Goal: Task Accomplishment & Management: Use online tool/utility

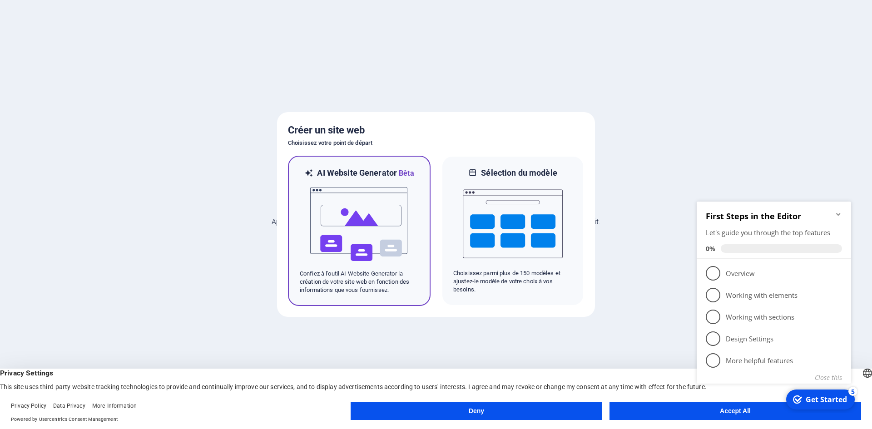
click at [353, 211] on img at bounding box center [359, 224] width 100 height 91
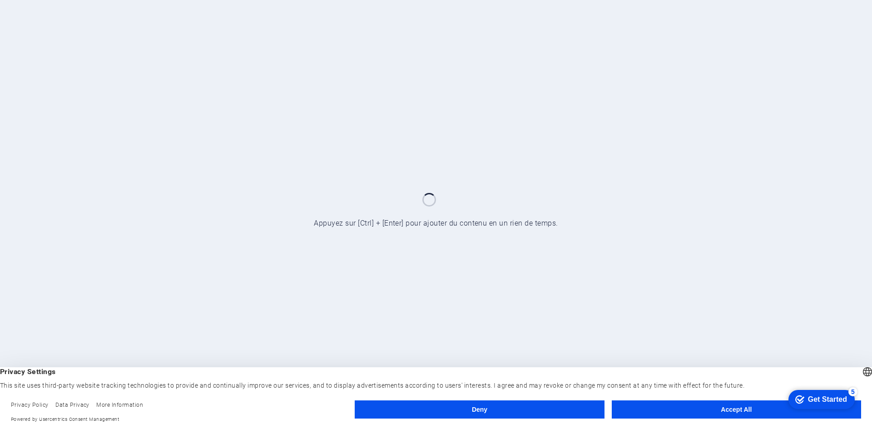
click at [709, 412] on button "Accept All" at bounding box center [736, 410] width 249 height 18
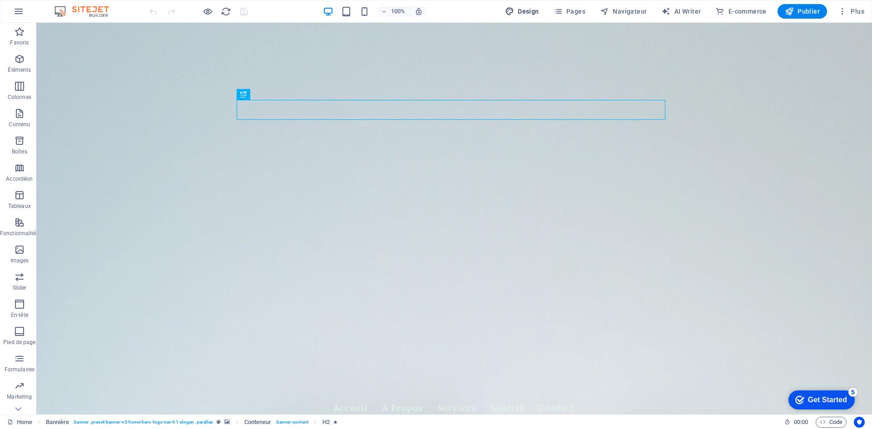
click at [539, 12] on span "Design" at bounding box center [522, 11] width 34 height 9
select select "px"
select select "200"
select select "px"
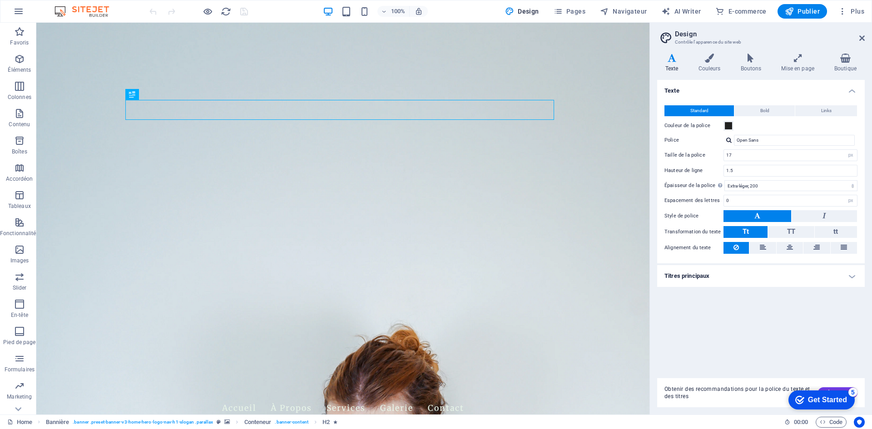
click at [771, 147] on div "Standard Bold Links Couleur de la police Police Open Sans Taille de la police 1…" at bounding box center [761, 179] width 211 height 167
click at [780, 142] on input "Open Sans" at bounding box center [794, 140] width 121 height 11
click at [704, 53] on div "Variantes Texte Couleurs Boutons Mise en page Boutique Texte Standard Bold Link…" at bounding box center [761, 230] width 222 height 368
click at [706, 59] on icon at bounding box center [710, 58] width 39 height 9
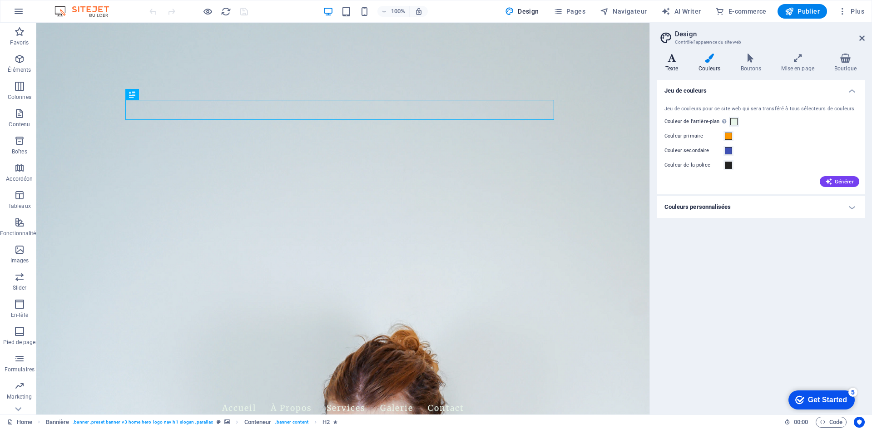
click at [677, 59] on icon at bounding box center [672, 58] width 30 height 9
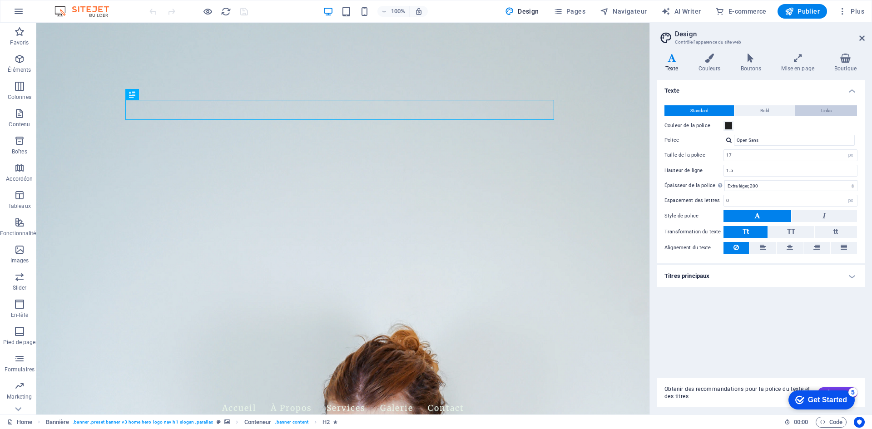
click at [823, 110] on span "Links" at bounding box center [826, 110] width 10 height 11
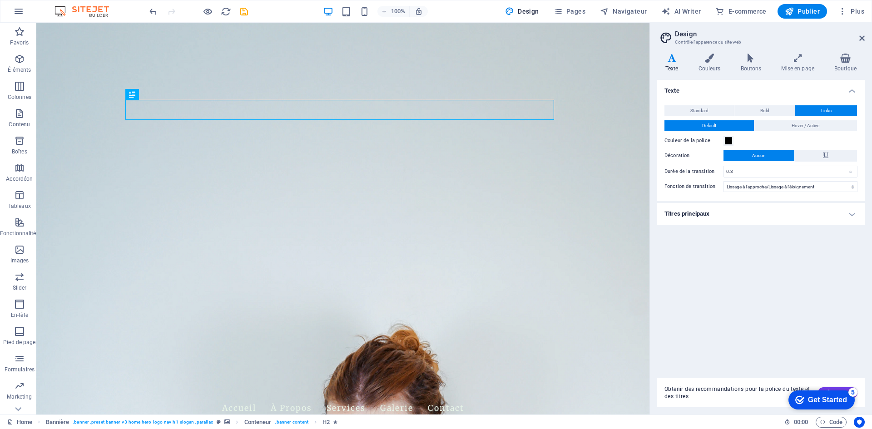
click at [716, 218] on h4 "Titres principaux" at bounding box center [761, 214] width 208 height 22
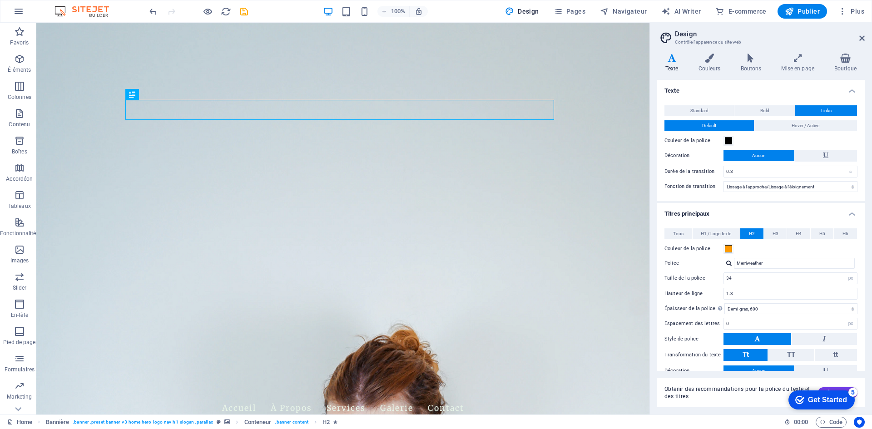
click at [728, 265] on div at bounding box center [728, 263] width 5 height 6
click at [731, 265] on div at bounding box center [728, 263] width 5 height 6
click at [753, 298] on div "Gérer les polices →" at bounding box center [796, 298] width 120 height 11
select select "popularity"
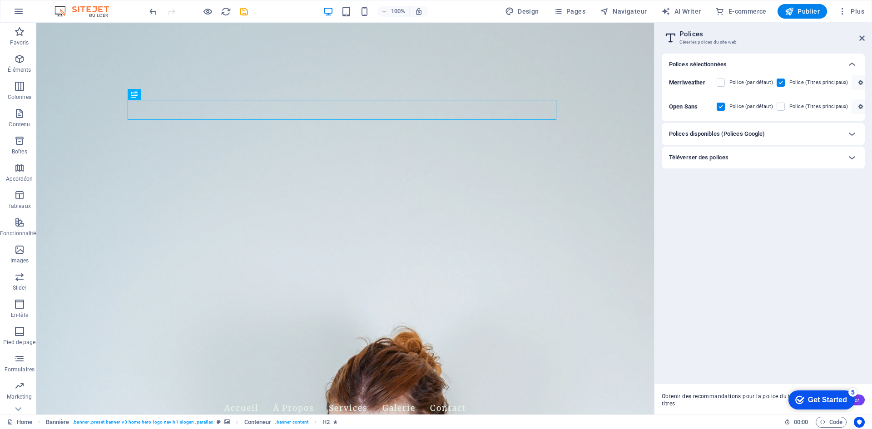
click at [788, 158] on div "Téléverser des polices" at bounding box center [755, 157] width 172 height 11
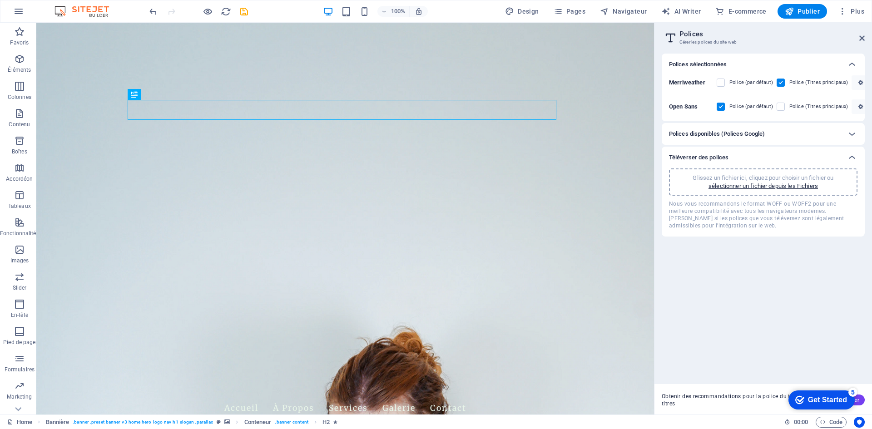
click at [748, 180] on p "Glissez un fichier ici, cliquez pour choisir un fichier ou" at bounding box center [763, 178] width 141 height 8
click at [750, 176] on p "Glissez un fichier ici, cliquez pour choisir un fichier ou" at bounding box center [763, 178] width 141 height 8
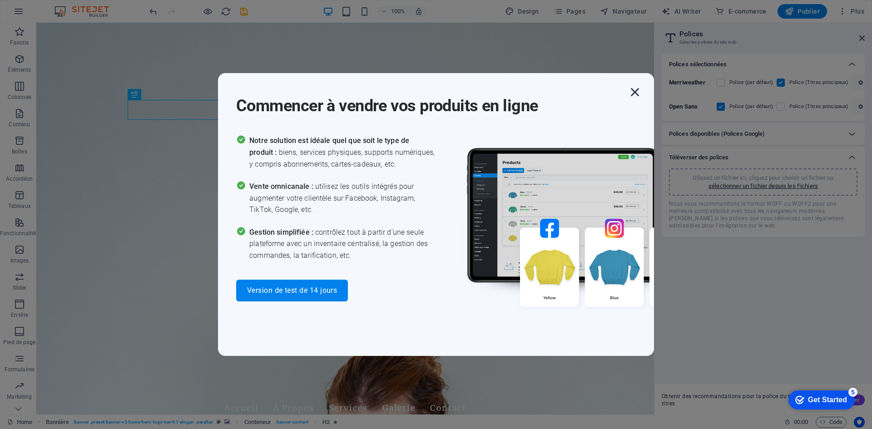
click at [630, 92] on icon "button" at bounding box center [635, 92] width 16 height 16
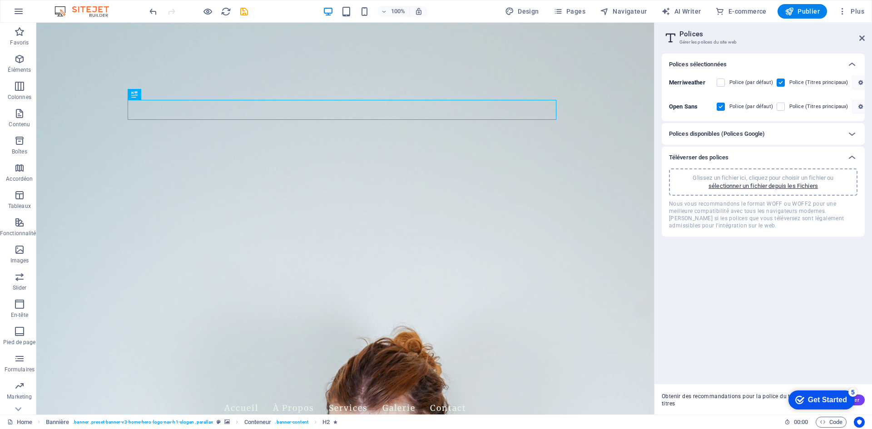
click at [765, 179] on p "Glissez un fichier ici, cliquez pour choisir un fichier ou" at bounding box center [763, 178] width 141 height 8
click at [801, 142] on div "Polices disponibles (Polices Google)" at bounding box center [763, 134] width 203 height 22
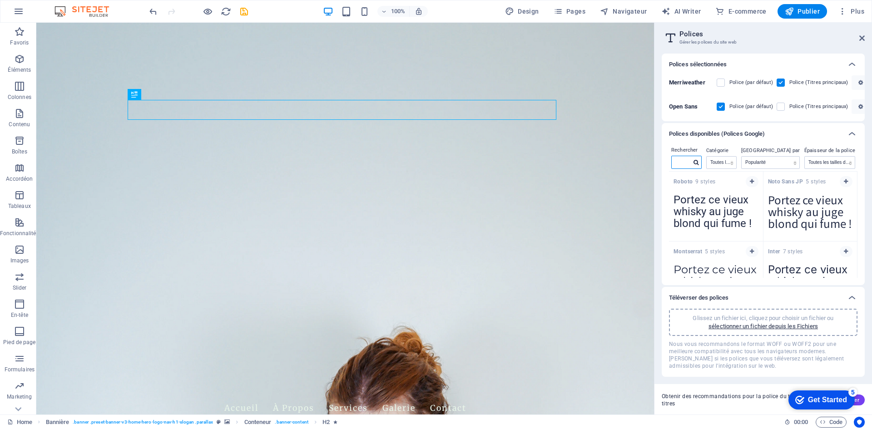
click at [688, 161] on input "text" at bounding box center [682, 162] width 20 height 12
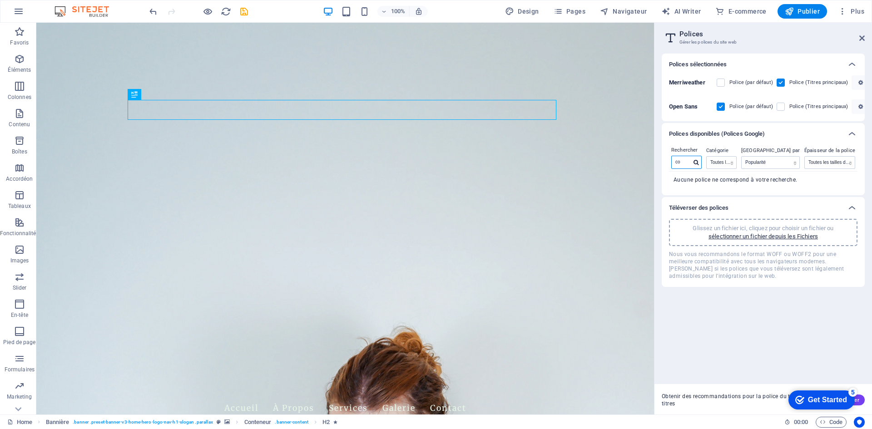
type input "c"
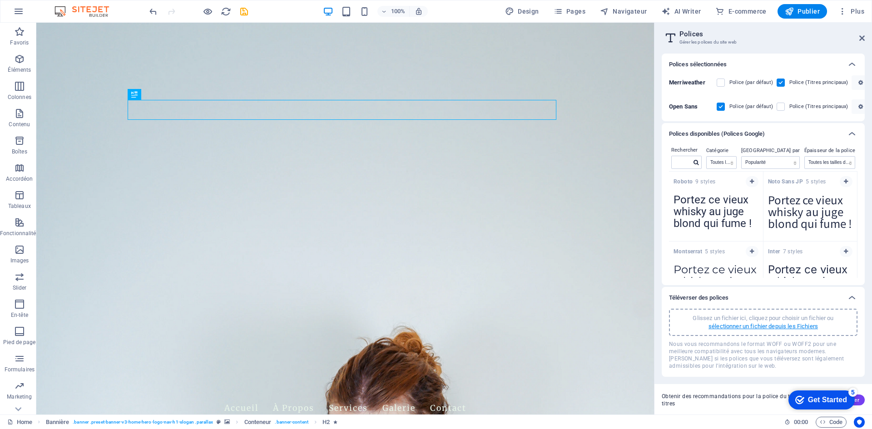
click at [766, 328] on p "sélectionner un fichier depuis les Fichiers" at bounding box center [763, 327] width 109 height 8
click at [773, 323] on p "sélectionner un fichier depuis les Fichiers" at bounding box center [763, 327] width 109 height 8
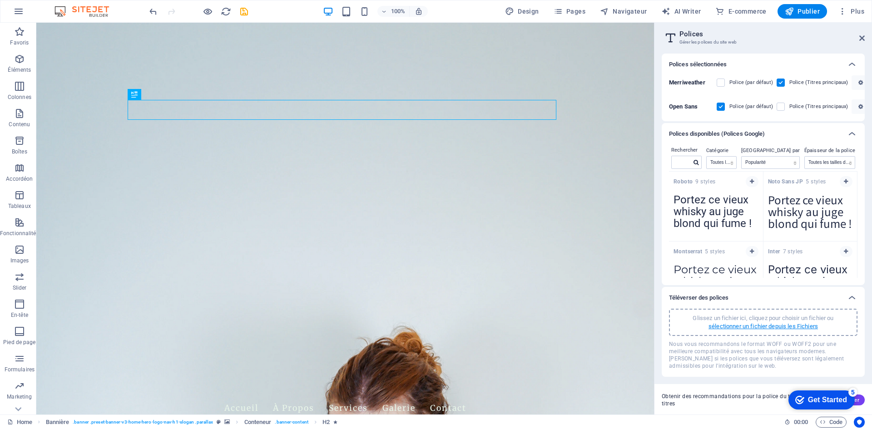
click at [773, 323] on p "sélectionner un fichier depuis les Fichiers" at bounding box center [763, 327] width 109 height 8
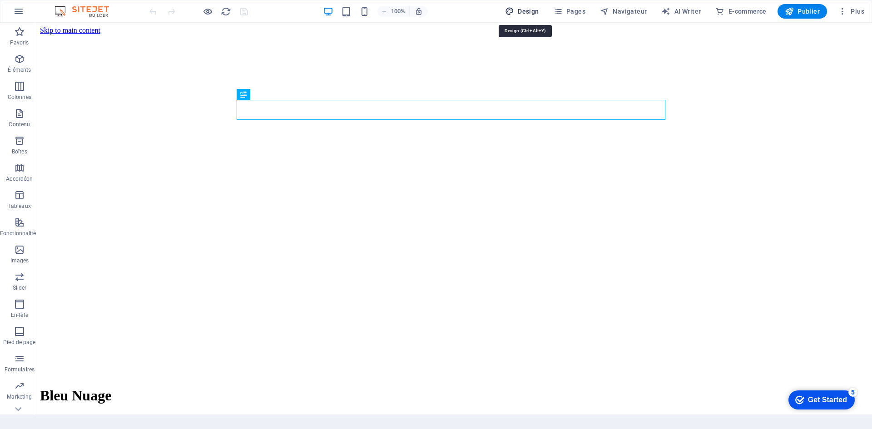
click at [532, 13] on span "Design" at bounding box center [522, 11] width 34 height 9
select select "px"
select select "200"
select select "px"
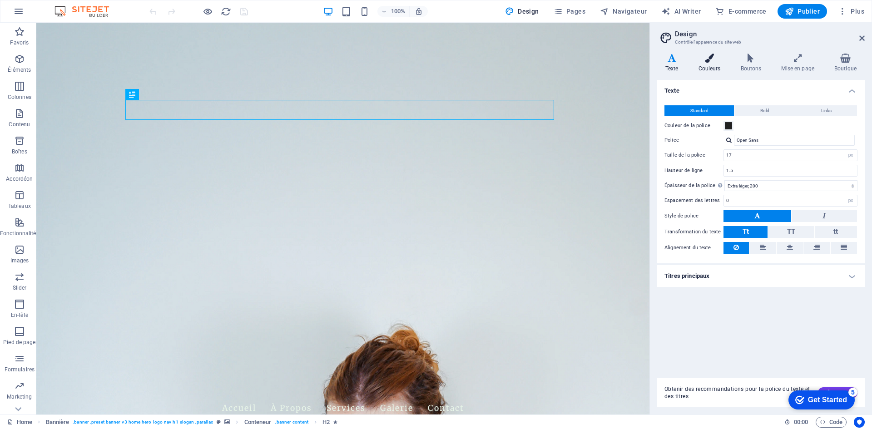
click at [714, 61] on icon at bounding box center [710, 58] width 39 height 9
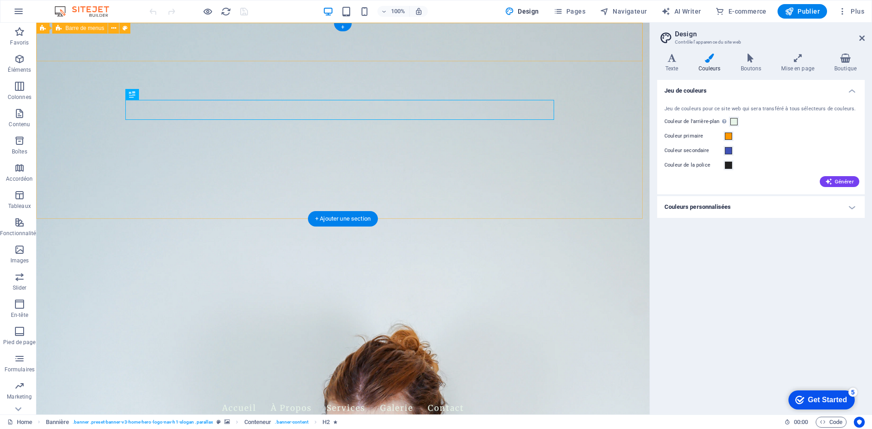
click at [624, 366] on div "Bleu Nuage Accueil À Propos Services Galerie Contact" at bounding box center [342, 396] width 613 height 61
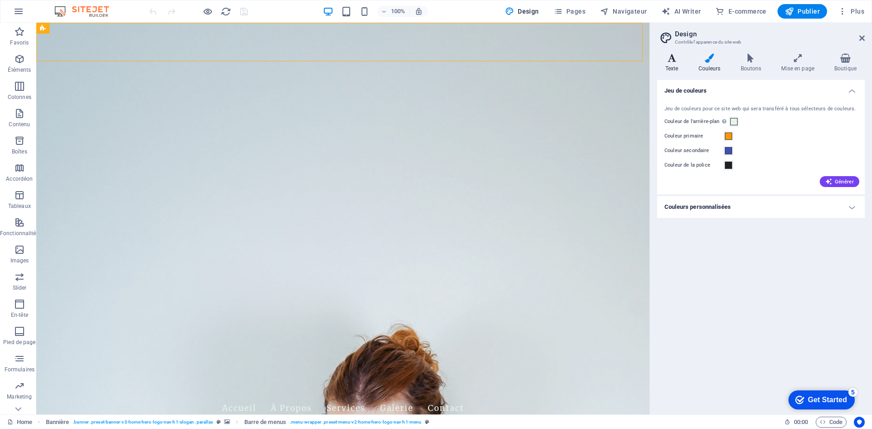
click at [678, 61] on icon at bounding box center [672, 58] width 30 height 9
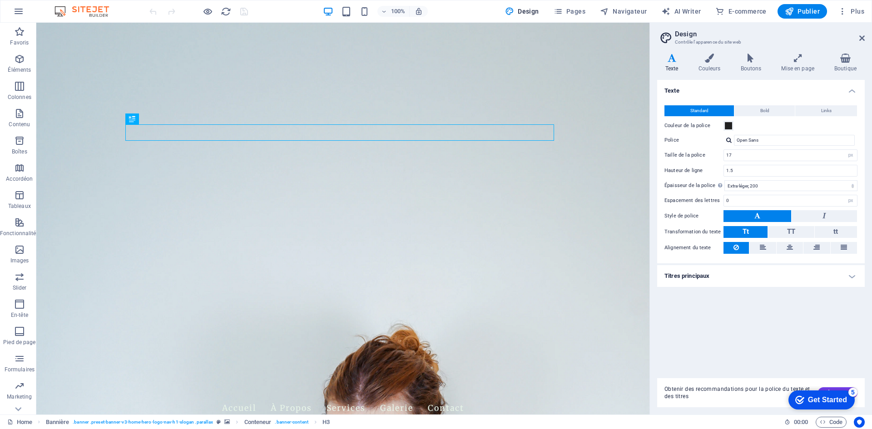
click at [729, 143] on div at bounding box center [728, 140] width 5 height 6
click at [763, 173] on div "Gérer les polices →" at bounding box center [796, 175] width 120 height 11
select select "popularity"
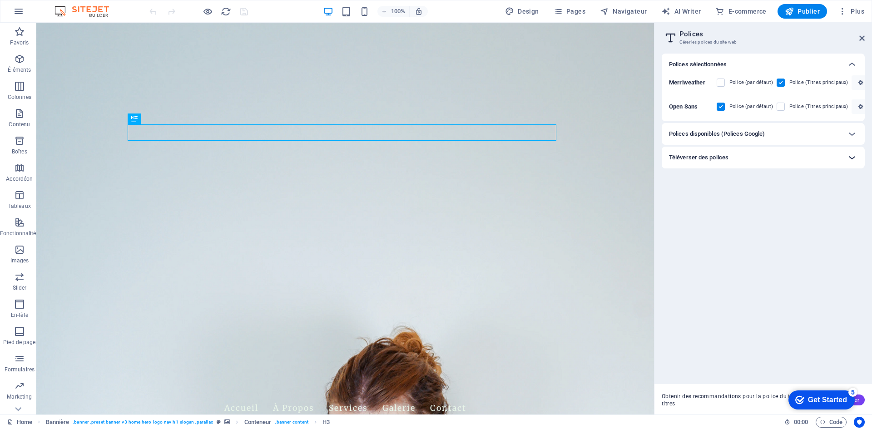
click at [845, 161] on div at bounding box center [852, 158] width 22 height 22
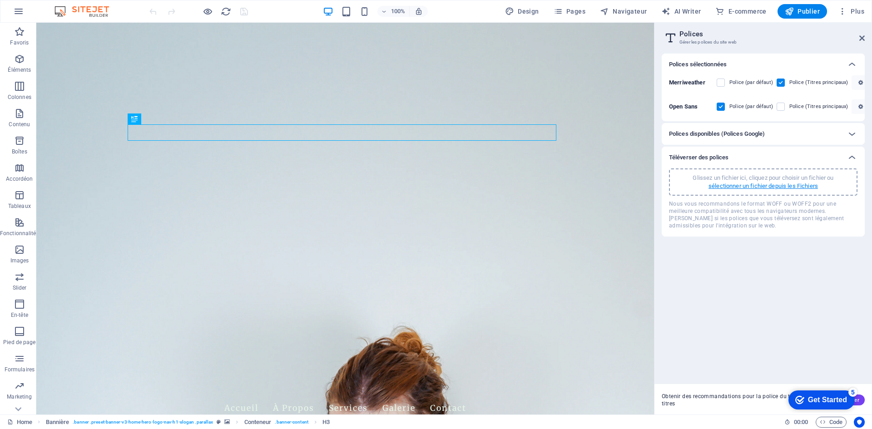
click at [800, 184] on p "sélectionner un fichier depuis les Fichiers" at bounding box center [763, 186] width 109 height 8
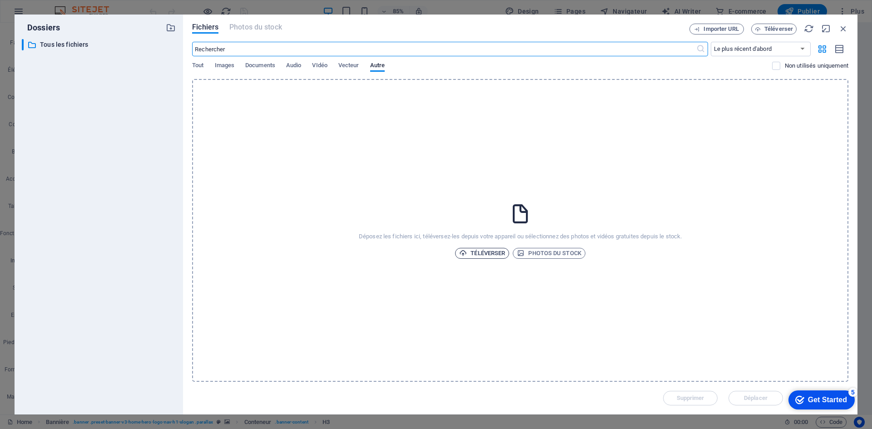
click at [490, 257] on span "Téléverser" at bounding box center [482, 253] width 46 height 11
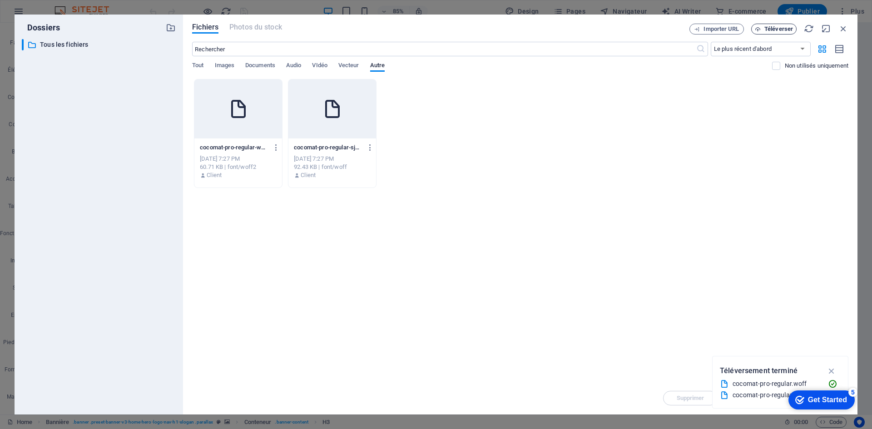
click at [772, 29] on span "Téléverser" at bounding box center [779, 28] width 29 height 5
click at [844, 30] on icon "button" at bounding box center [844, 29] width 10 height 10
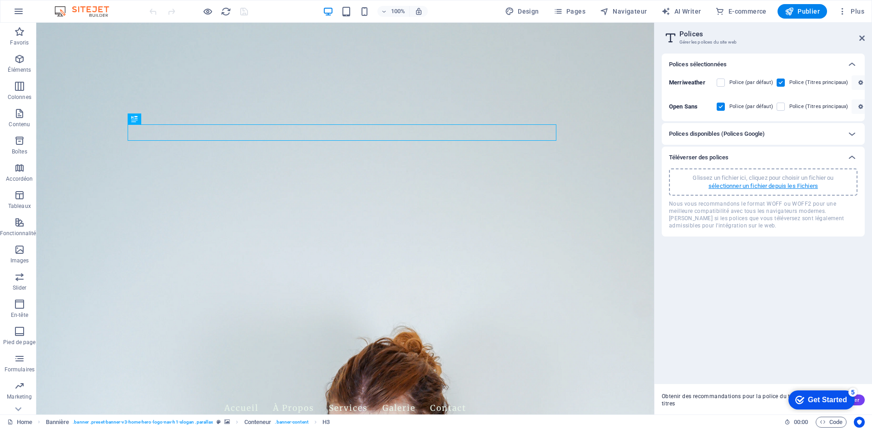
click at [770, 187] on p "sélectionner un fichier depuis les Fichiers" at bounding box center [763, 186] width 109 height 8
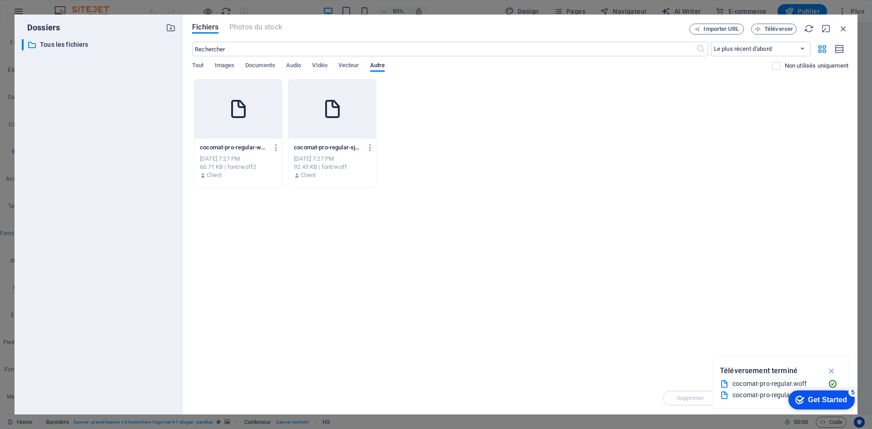
click at [324, 111] on icon at bounding box center [333, 109] width 22 height 22
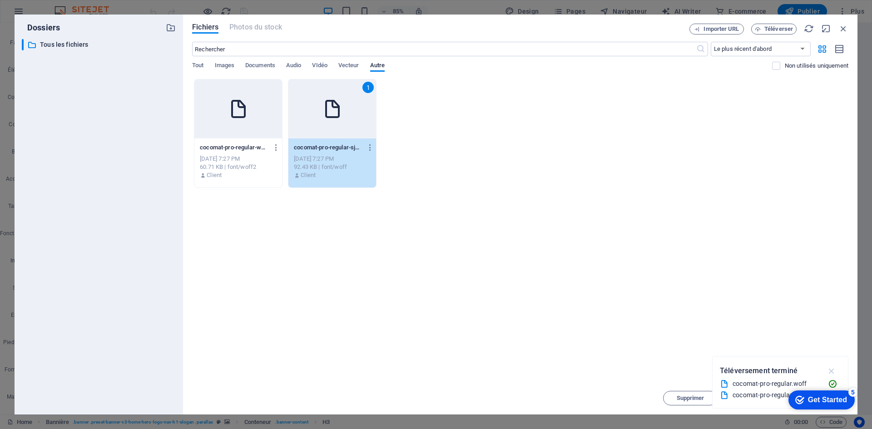
click at [831, 370] on icon "button" at bounding box center [832, 371] width 10 height 10
click at [819, 28] on div "Importer URL Téléverser" at bounding box center [769, 29] width 159 height 11
click at [821, 27] on span "button" at bounding box center [826, 29] width 10 height 10
select select "unknown"
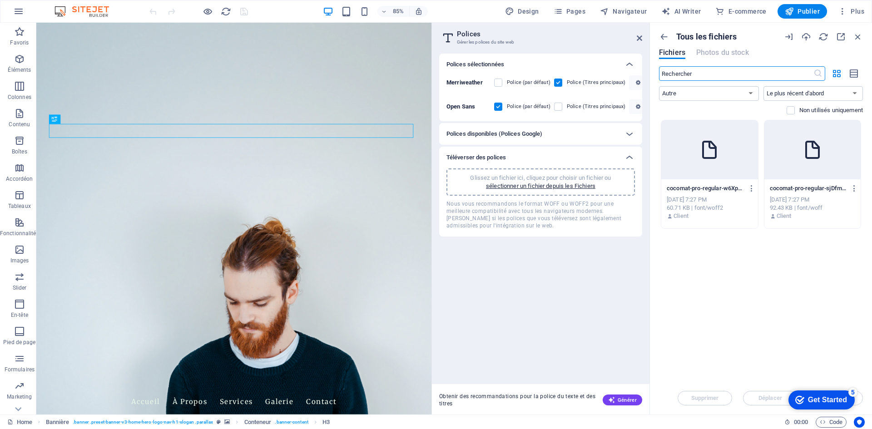
click at [809, 147] on icon at bounding box center [813, 150] width 22 height 22
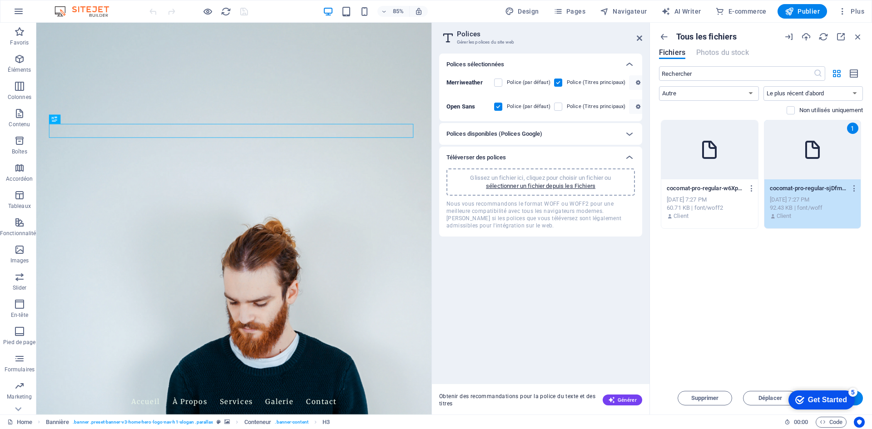
click at [861, 403] on button "Insérer" at bounding box center [836, 398] width 55 height 15
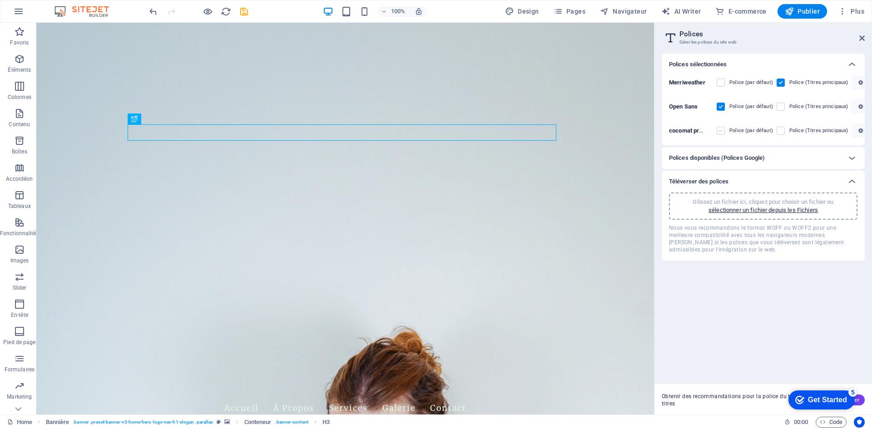
click at [720, 134] on label at bounding box center [721, 131] width 8 height 8
click at [0, 0] on sjDfm4esogIpDjNO9Z6ibA "checkbox" at bounding box center [0, 0] width 0 height 0
click at [779, 131] on label at bounding box center [781, 131] width 8 height 8
click at [0, 0] on sjDfm4esogIpDjNO9Z6ibA "checkbox" at bounding box center [0, 0] width 0 height 0
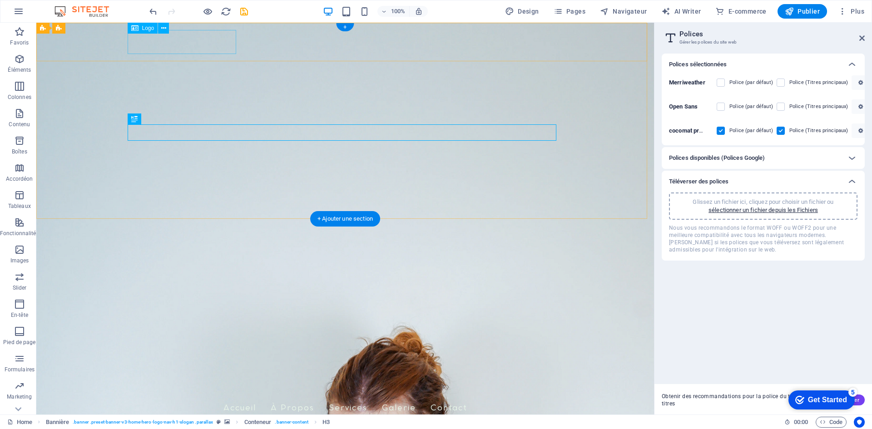
click at [179, 373] on div "Bleu Nuage" at bounding box center [345, 385] width 429 height 24
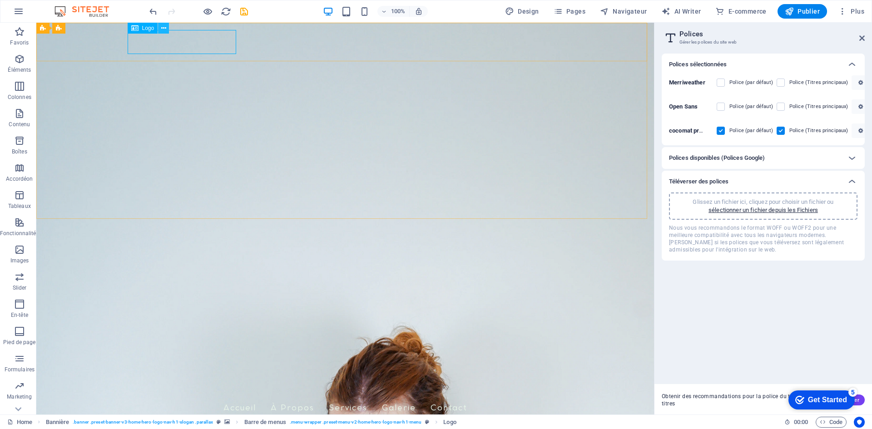
click at [168, 28] on button at bounding box center [163, 28] width 11 height 11
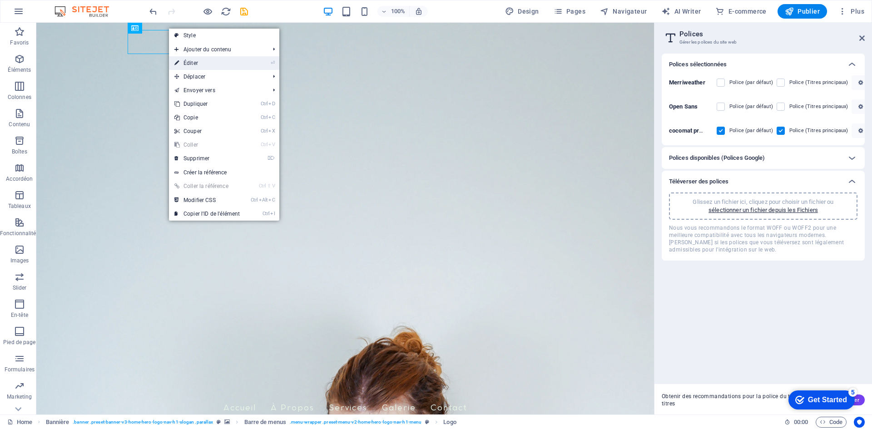
click at [200, 58] on link "⏎ Éditer" at bounding box center [207, 63] width 76 height 14
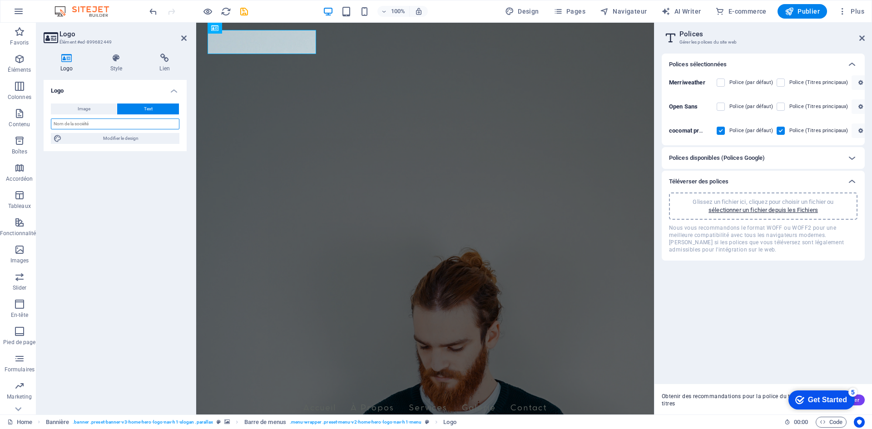
click at [101, 126] on input "text" at bounding box center [115, 124] width 129 height 11
click at [130, 128] on input "text" at bounding box center [115, 124] width 129 height 11
type input "BLEU NUAGE"
click at [135, 209] on div "Logo Image Text Glissez les fichiers ici, cliquez pour choisir les fichiers ou …" at bounding box center [115, 244] width 143 height 328
click at [181, 33] on h2 "Logo" at bounding box center [123, 34] width 127 height 8
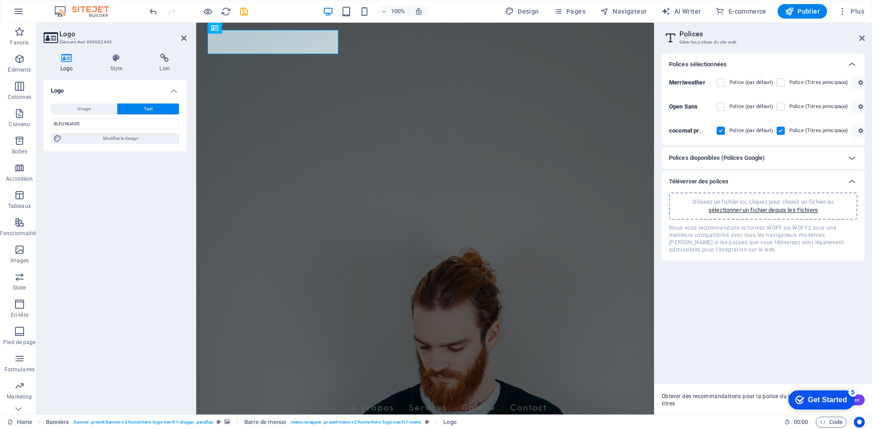
click at [181, 33] on h2 "Logo" at bounding box center [123, 34] width 127 height 8
click at [182, 35] on icon at bounding box center [183, 38] width 5 height 7
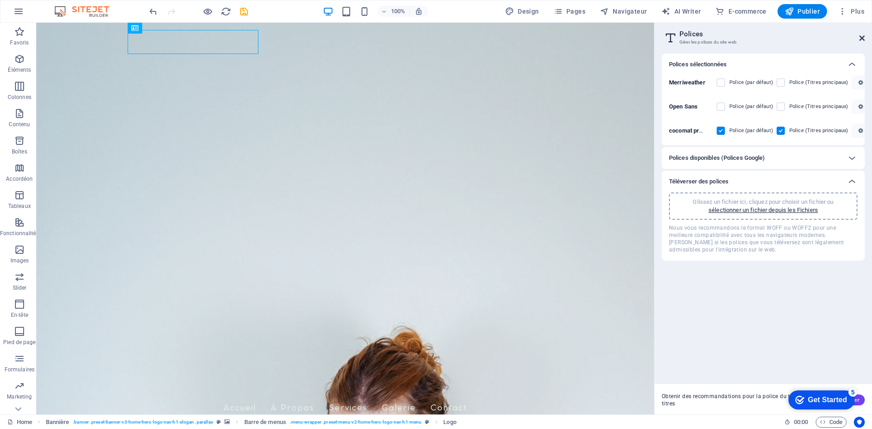
click at [863, 40] on icon at bounding box center [862, 38] width 5 height 7
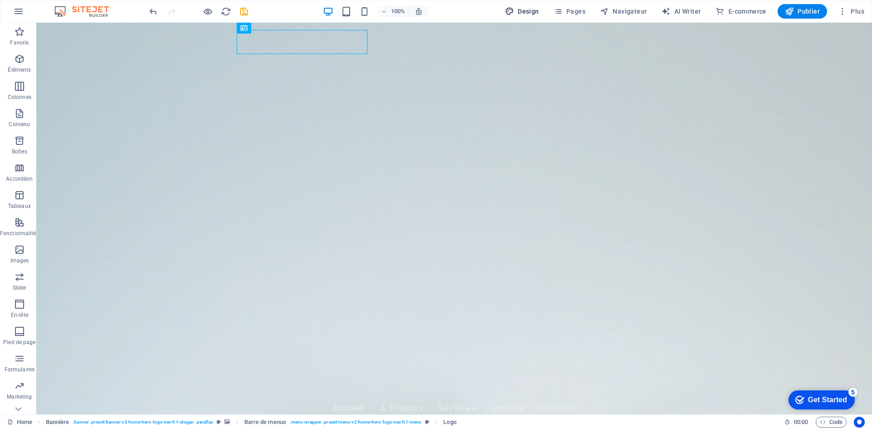
click at [527, 13] on span "Design" at bounding box center [522, 11] width 34 height 9
select select "px"
select select "200"
select select "px"
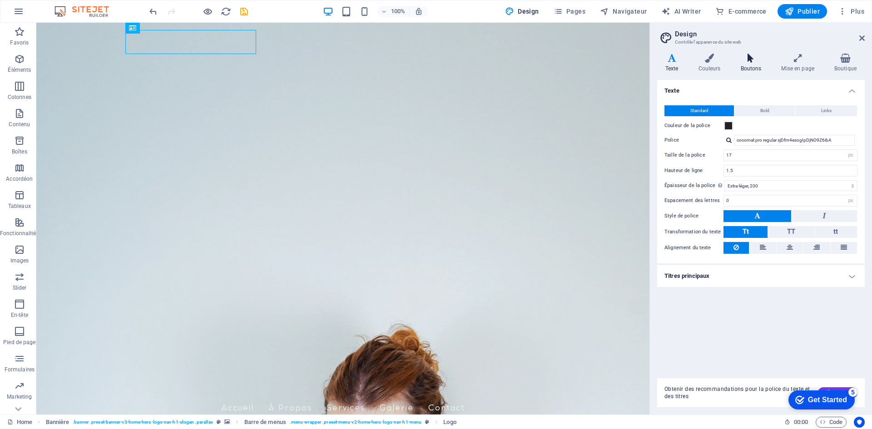
click at [735, 70] on h4 "Boutons" at bounding box center [753, 63] width 41 height 19
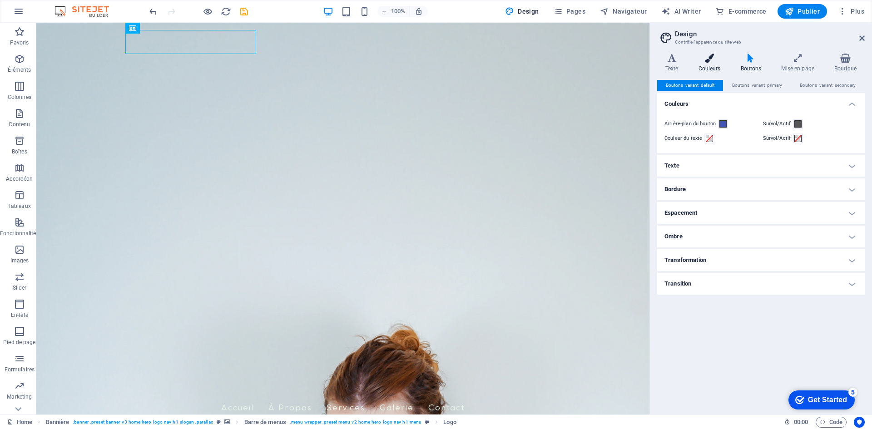
click at [702, 60] on icon at bounding box center [710, 58] width 39 height 9
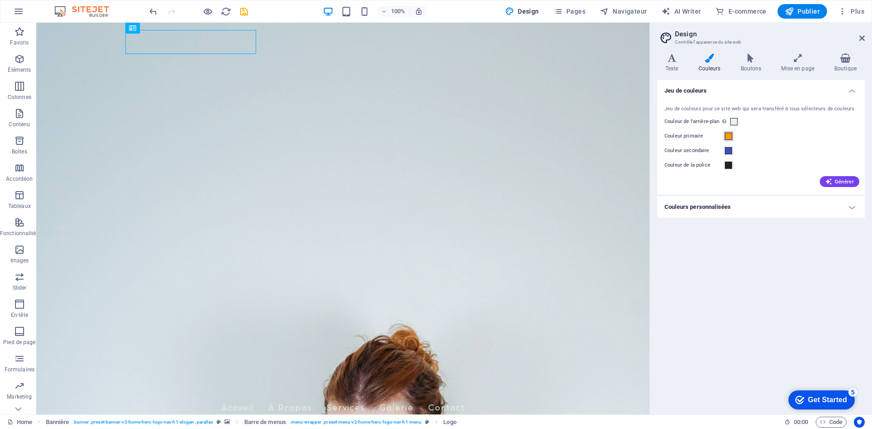
click at [727, 134] on span at bounding box center [728, 136] width 7 height 7
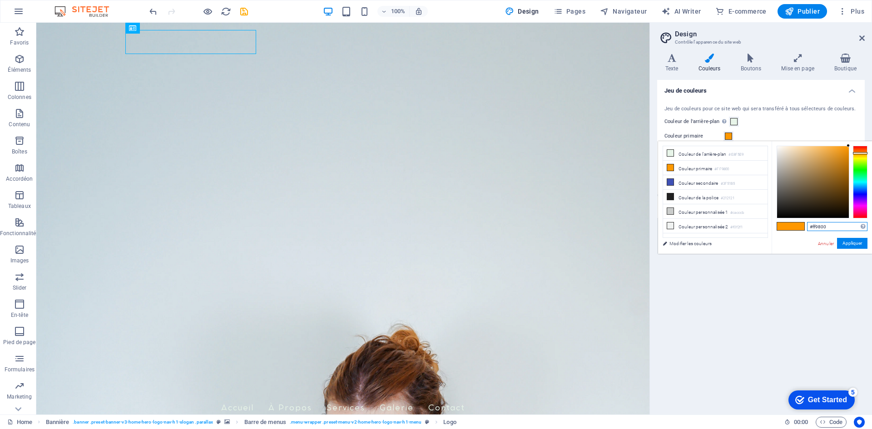
drag, startPoint x: 834, startPoint y: 231, endPoint x: 793, endPoint y: 223, distance: 41.7
click at [793, 223] on div "#ff9800 Formats pris en charge #0852ed rgb(8, 82, 237) rgba(8, 82, 237, 90%) hs…" at bounding box center [822, 263] width 100 height 244
paste input "005B99"
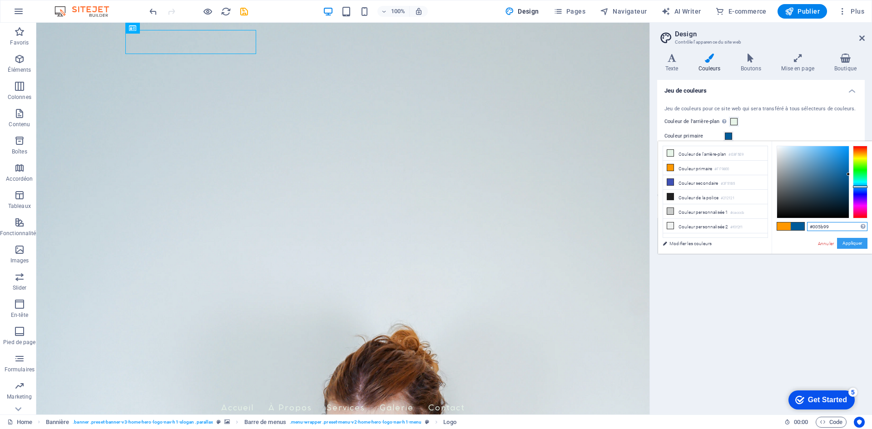
type input "#005b99"
click at [851, 244] on button "Appliquer" at bounding box center [852, 243] width 30 height 11
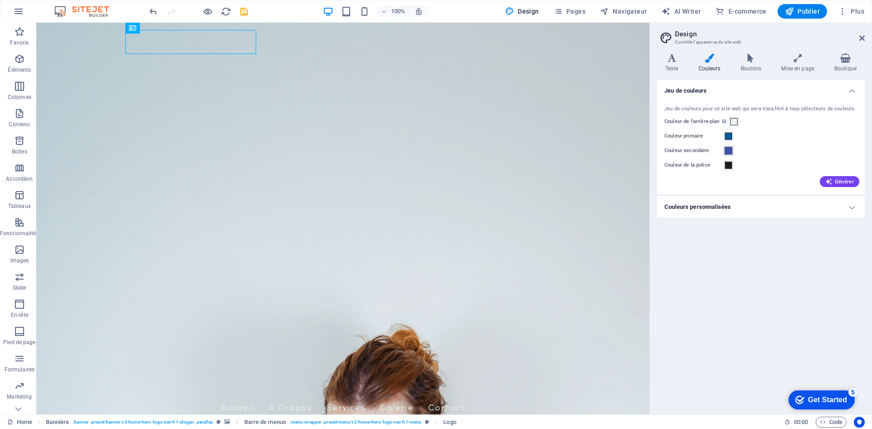
click at [727, 152] on span at bounding box center [728, 150] width 7 height 7
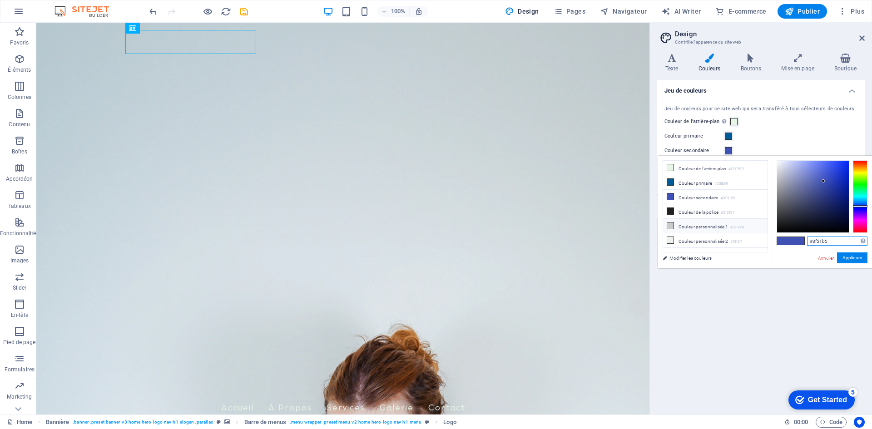
drag, startPoint x: 838, startPoint y: 240, endPoint x: 716, endPoint y: 225, distance: 123.6
click at [716, 225] on div "less Couleur de l'arrière-plan #E8F5E9 Couleur primaire #005b99 Couleur seconda…" at bounding box center [765, 212] width 214 height 113
paste input "4A90C2"
type input "#4a90c2"
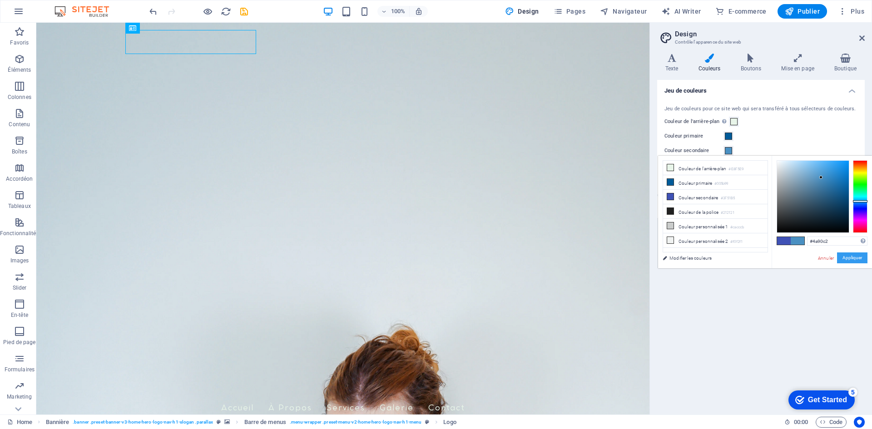
click at [861, 263] on button "Appliquer" at bounding box center [852, 258] width 30 height 11
click at [860, 261] on div "Jeu de couleurs Jeu de couleurs pour ce site web qui sera transféré à tous séle…" at bounding box center [761, 244] width 208 height 328
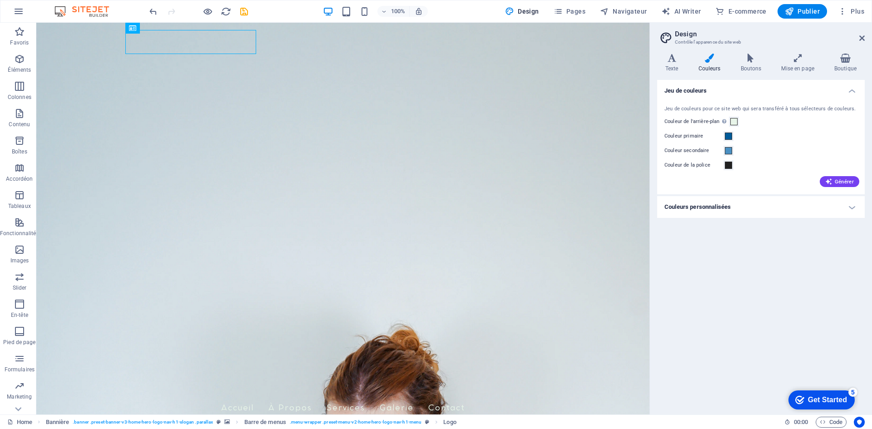
click at [771, 256] on div "Jeu de couleurs Jeu de couleurs pour ce site web qui sera transféré à tous séle…" at bounding box center [761, 244] width 208 height 328
click at [865, 36] on aside "Design Contrôle l'apparence du site web Variantes Texte Couleurs Boutons Mise e…" at bounding box center [761, 219] width 223 height 392
click at [861, 36] on icon at bounding box center [862, 38] width 5 height 7
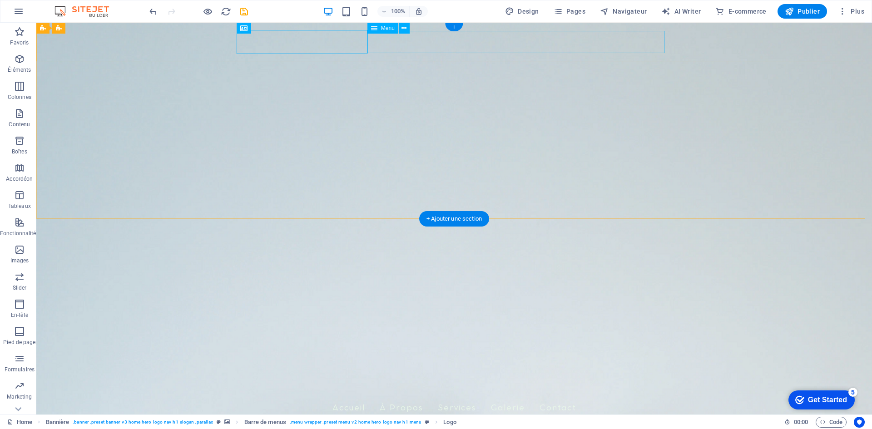
click at [507, 398] on nav "Accueil À Propos Services Galerie Contact" at bounding box center [454, 409] width 429 height 23
click at [404, 30] on icon at bounding box center [404, 29] width 5 height 10
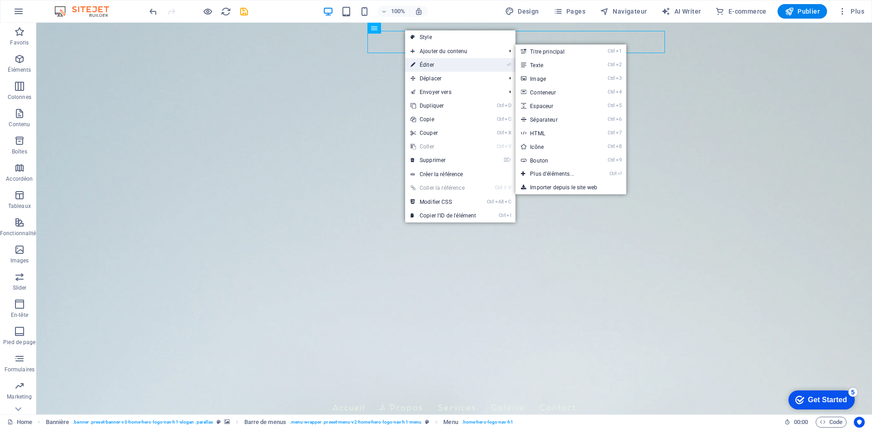
click at [443, 62] on link "⏎ Éditer" at bounding box center [443, 65] width 76 height 14
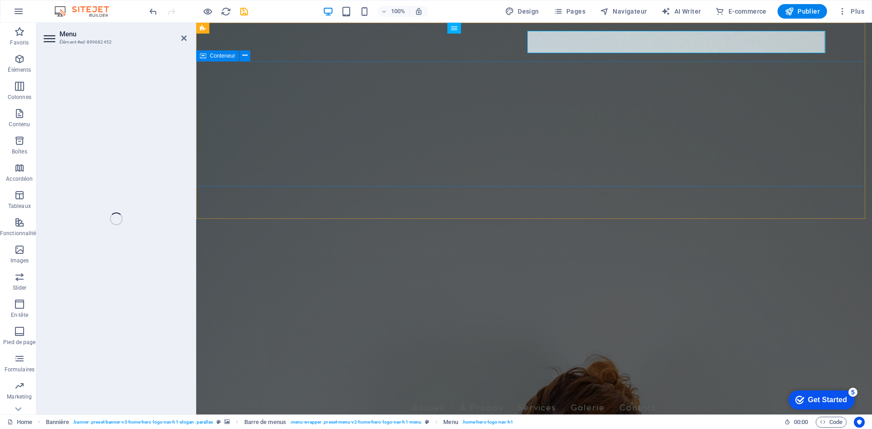
select select
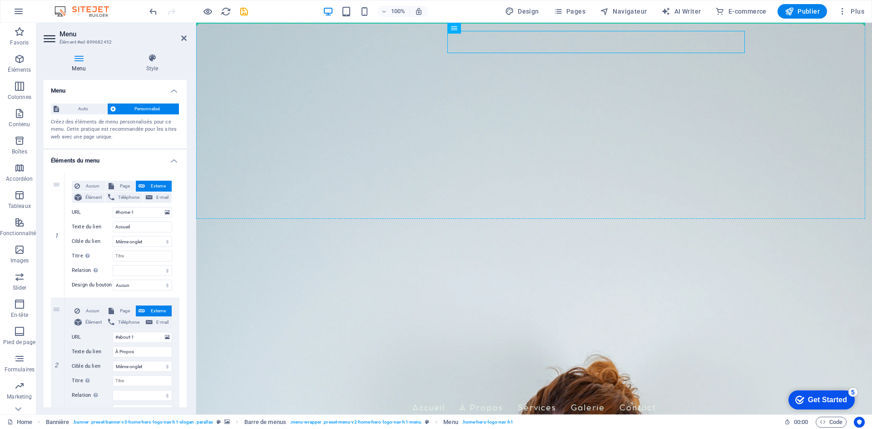
drag, startPoint x: 654, startPoint y: 50, endPoint x: 443, endPoint y: 68, distance: 212.5
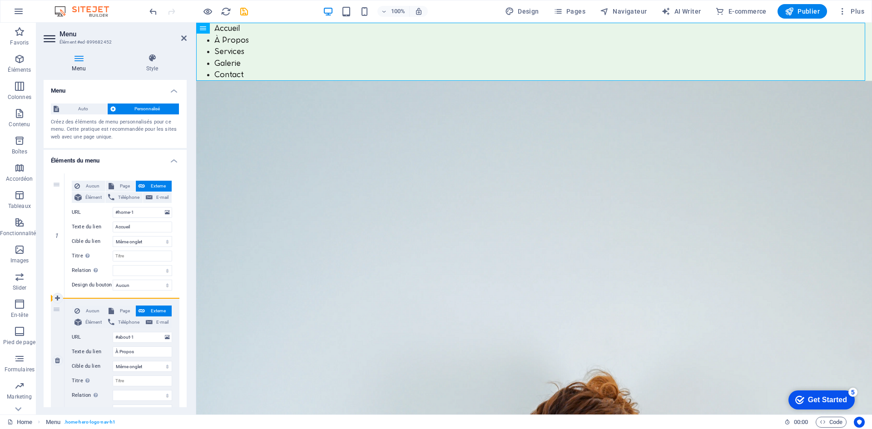
drag, startPoint x: 59, startPoint y: 195, endPoint x: 58, endPoint y: 325, distance: 130.4
select select
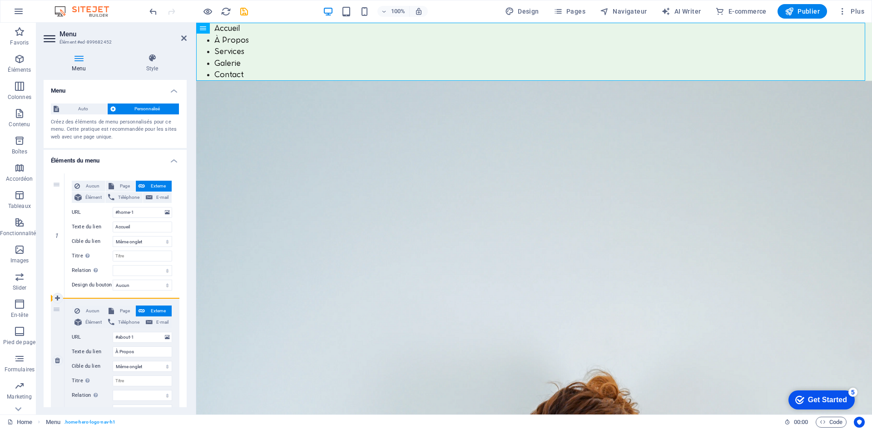
select select
drag, startPoint x: 59, startPoint y: 316, endPoint x: 61, endPoint y: 174, distance: 141.8
type input "#about-1"
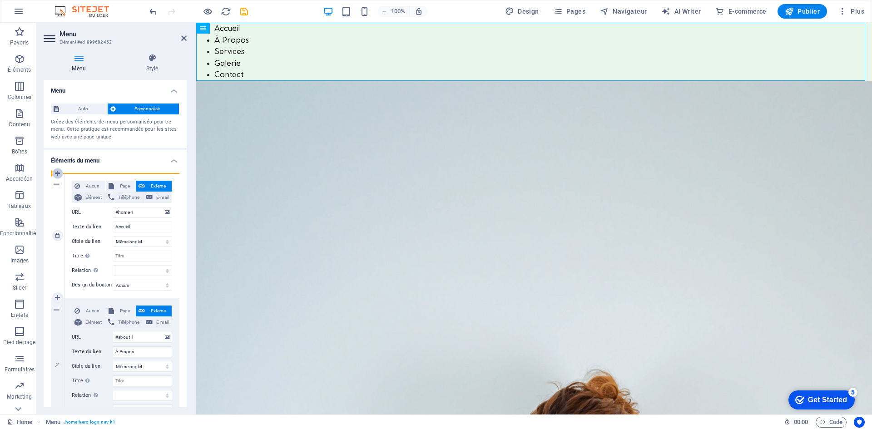
type input "À Propos"
select select
type input "#home-1"
type input "Accueil"
select select
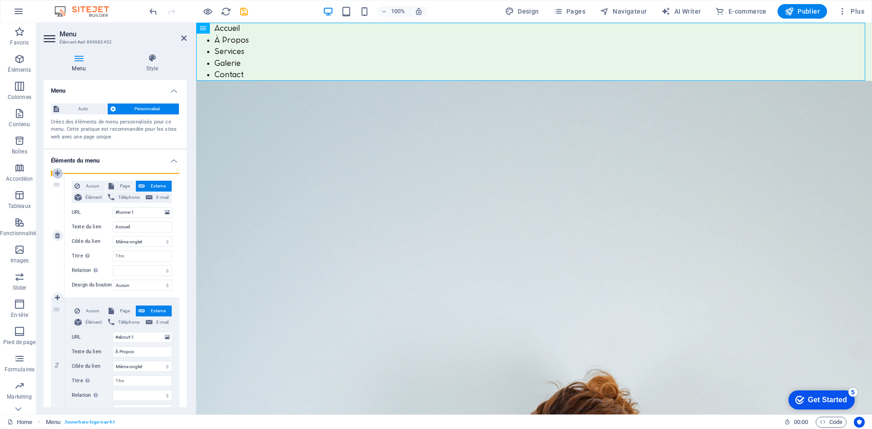
select select
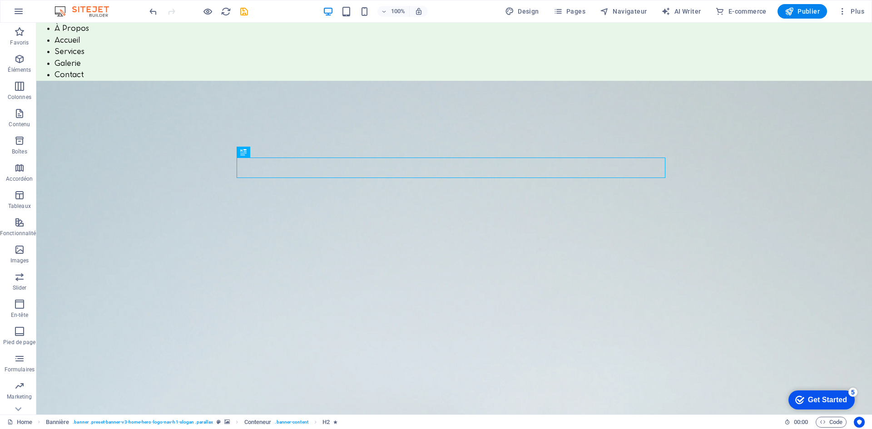
click at [159, 14] on div at bounding box center [199, 11] width 102 height 15
click at [156, 16] on icon "undo" at bounding box center [153, 11] width 10 height 10
click at [156, 15] on icon "undo" at bounding box center [153, 11] width 10 height 10
click at [149, 13] on icon "undo" at bounding box center [153, 11] width 10 height 10
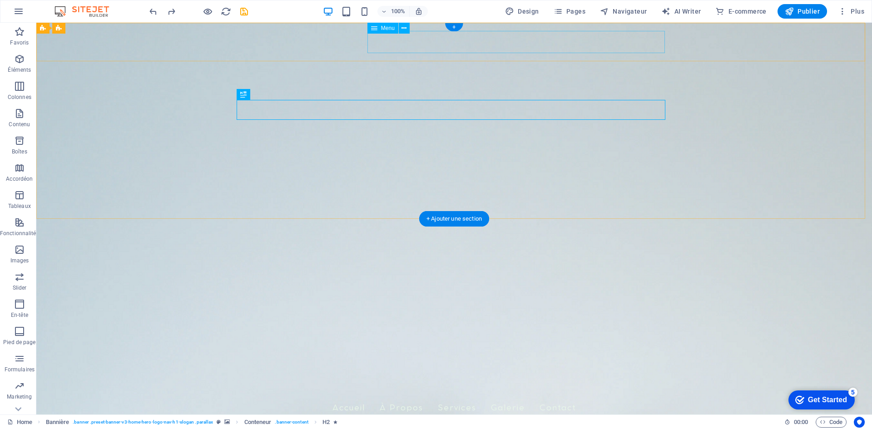
click at [463, 398] on nav "Accueil À Propos Services Galerie Contact" at bounding box center [454, 409] width 429 height 23
click at [453, 398] on nav "Accueil À Propos Services Galerie Contact" at bounding box center [454, 409] width 429 height 23
click at [308, 373] on div "BLEU NUAGE" at bounding box center [454, 385] width 429 height 24
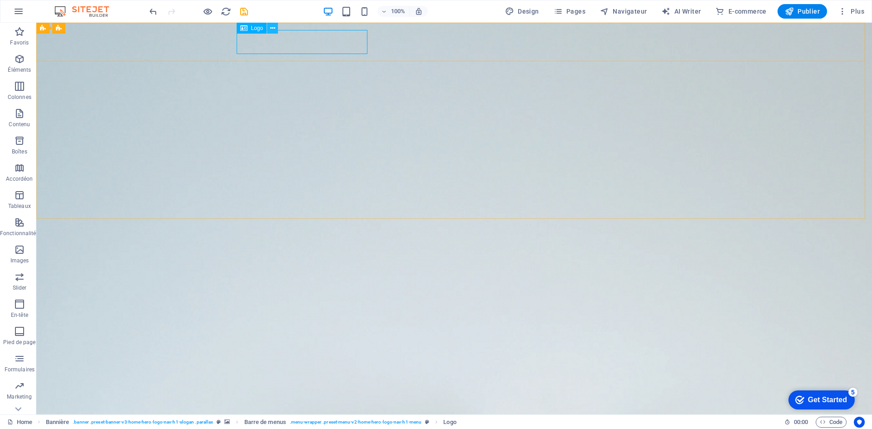
click at [270, 30] on icon at bounding box center [272, 29] width 5 height 10
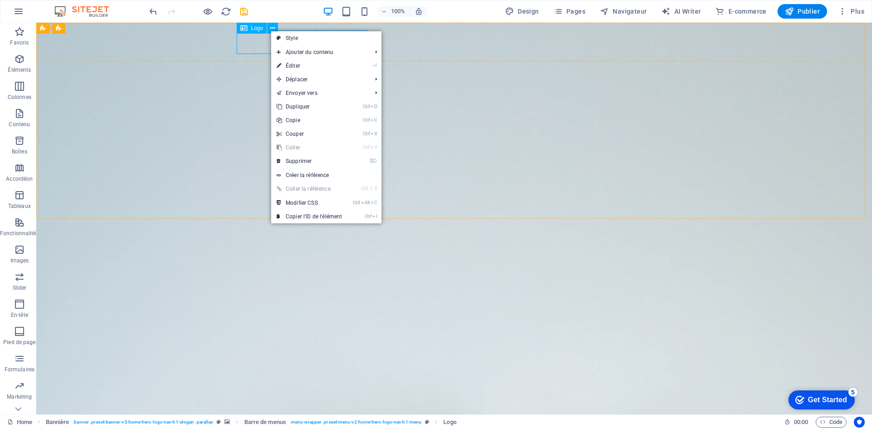
click at [256, 33] on div "Logo" at bounding box center [252, 28] width 30 height 11
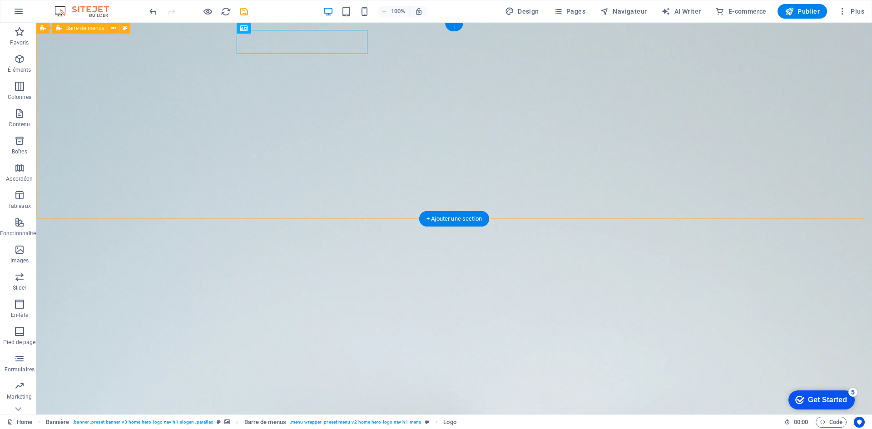
click at [63, 366] on div "BLEU NUAGE" at bounding box center [454, 385] width 836 height 39
click at [113, 29] on icon at bounding box center [113, 29] width 5 height 10
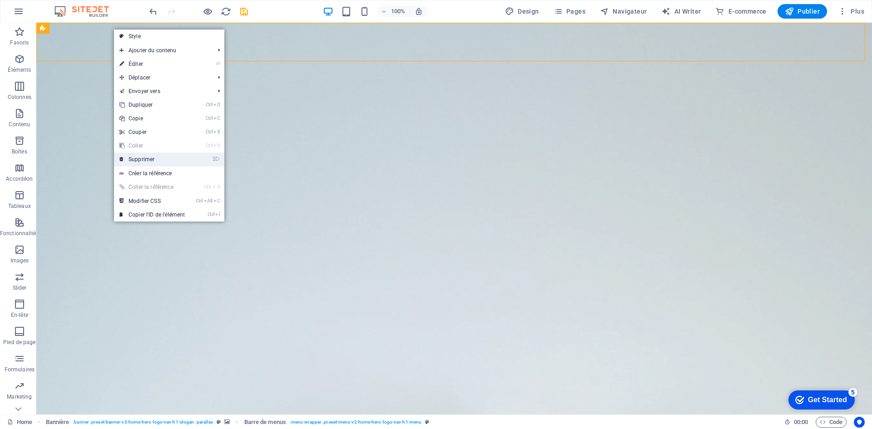
click at [156, 158] on link "⌦ Supprimer" at bounding box center [152, 160] width 76 height 14
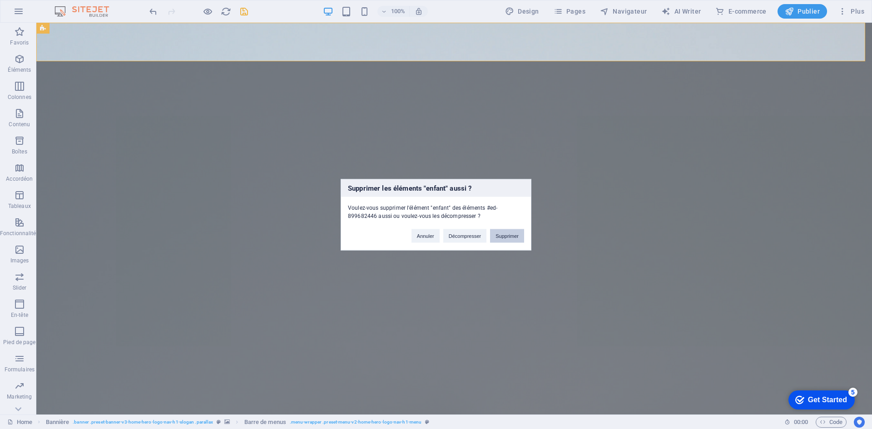
click at [512, 234] on button "Supprimer" at bounding box center [507, 236] width 34 height 14
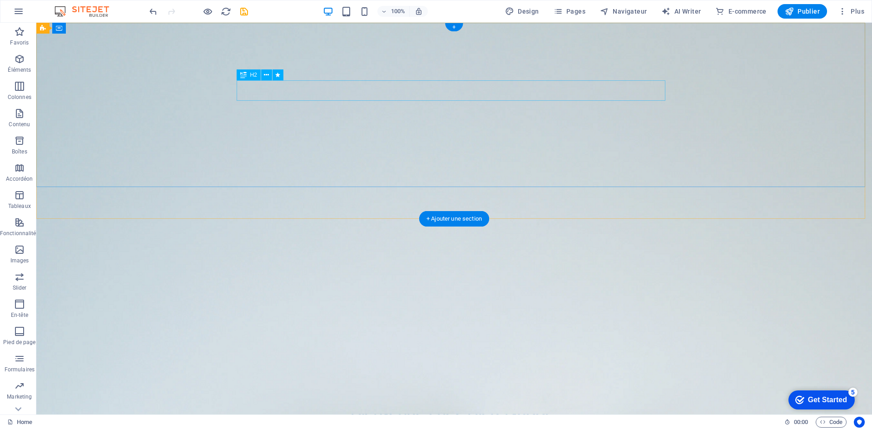
click at [467, 403] on div "Bienvenue chez Bleu Nuage," at bounding box center [454, 413] width 429 height 20
click at [225, 366] on div "Bienvenue chez Bleu Nuage, Votre agence artistique pour un parcours inspirant." at bounding box center [454, 426] width 836 height 121
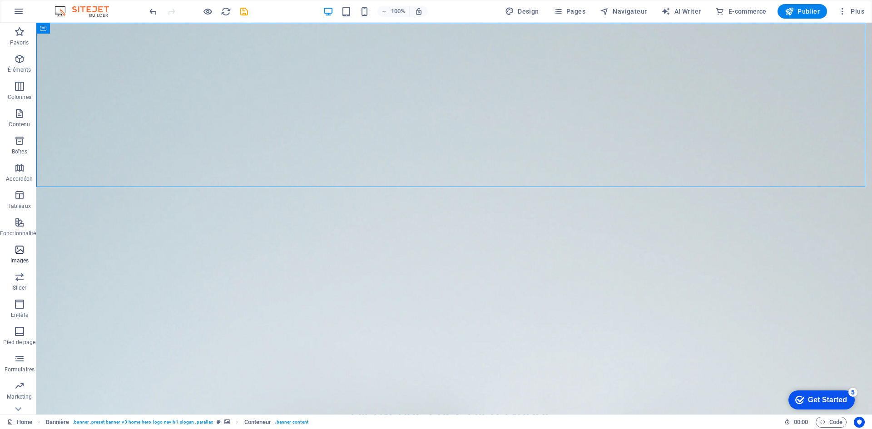
drag, startPoint x: 22, startPoint y: 256, endPoint x: 44, endPoint y: 162, distance: 96.1
click at [22, 256] on span "Images" at bounding box center [19, 255] width 39 height 22
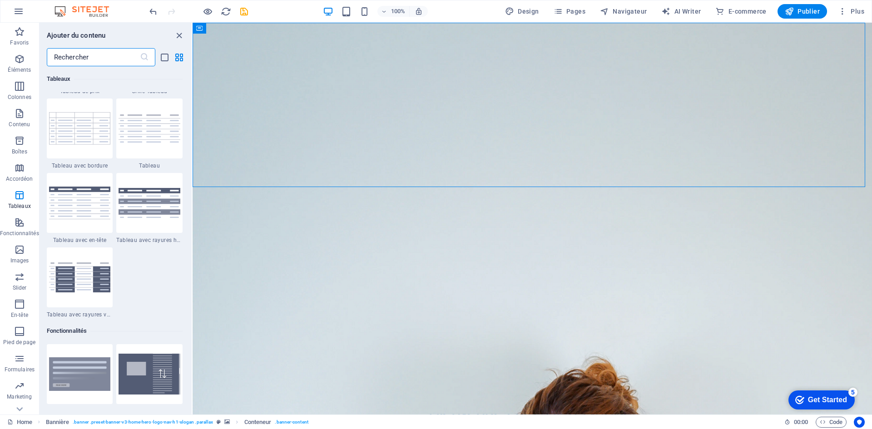
scroll to position [3471, 0]
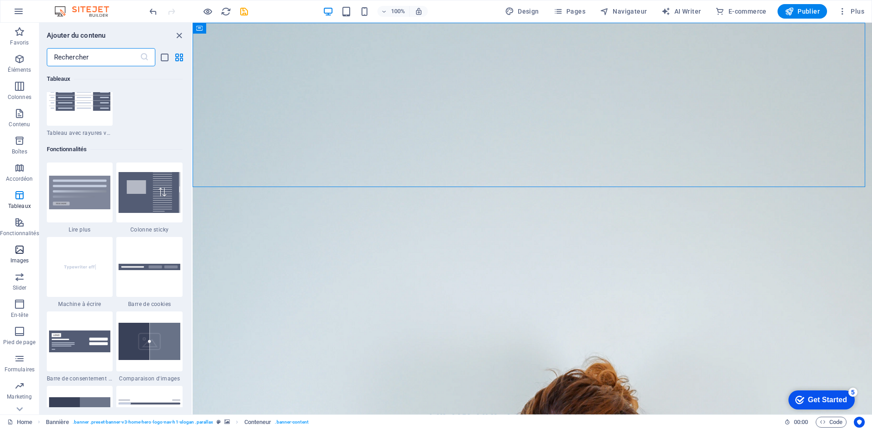
click at [19, 253] on icon "button" at bounding box center [19, 249] width 11 height 11
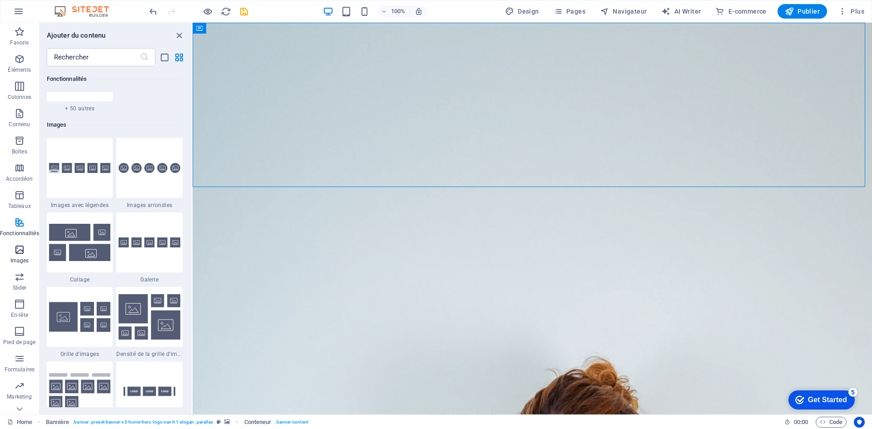
scroll to position [4607, 0]
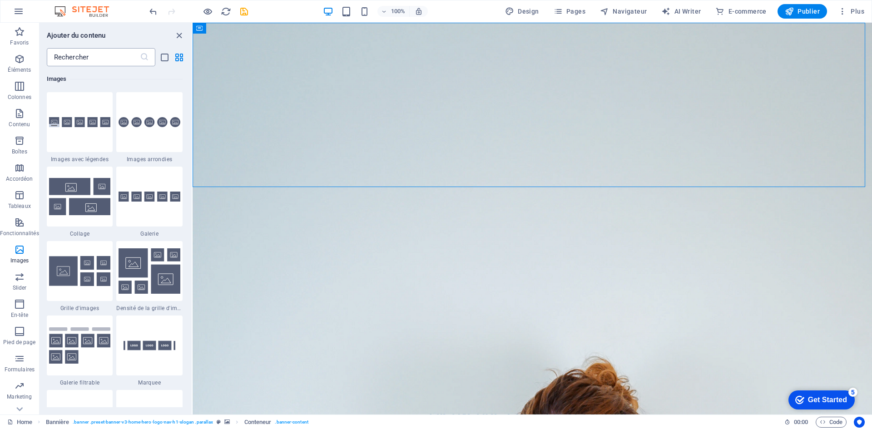
click at [92, 55] on input "text" at bounding box center [93, 57] width 93 height 18
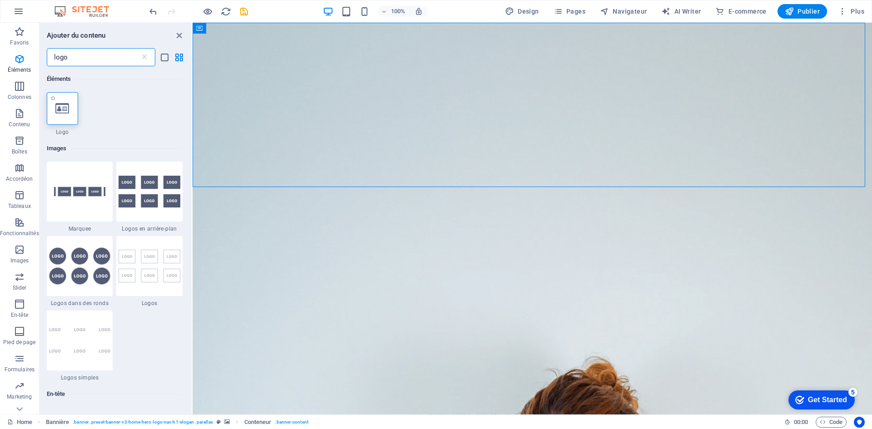
type input "logo"
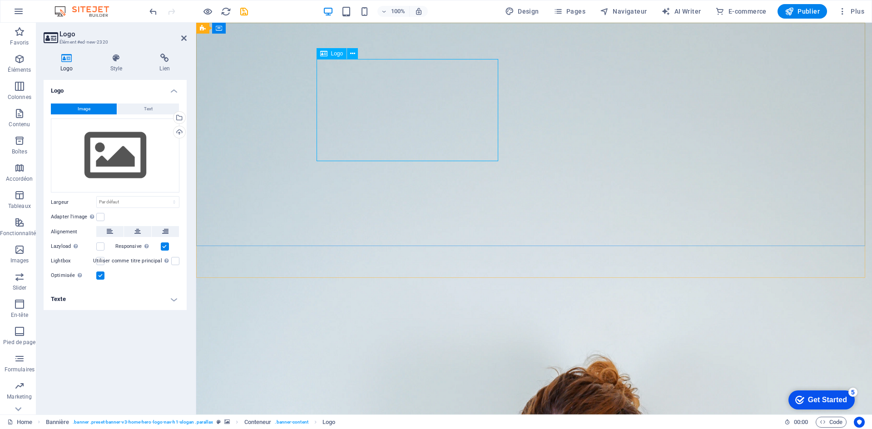
click at [125, 163] on div "Glissez les fichiers ici, cliquez pour choisir les fichiers ou sélectionnez les…" at bounding box center [115, 156] width 129 height 75
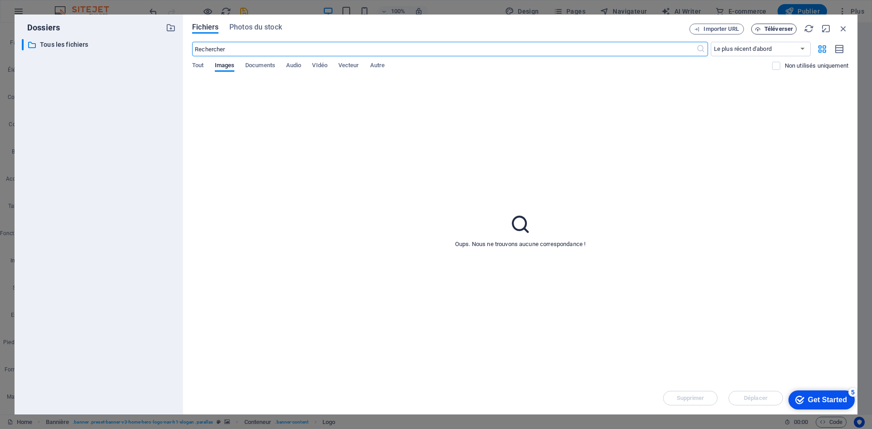
click at [766, 29] on span "Téléverser" at bounding box center [779, 28] width 29 height 5
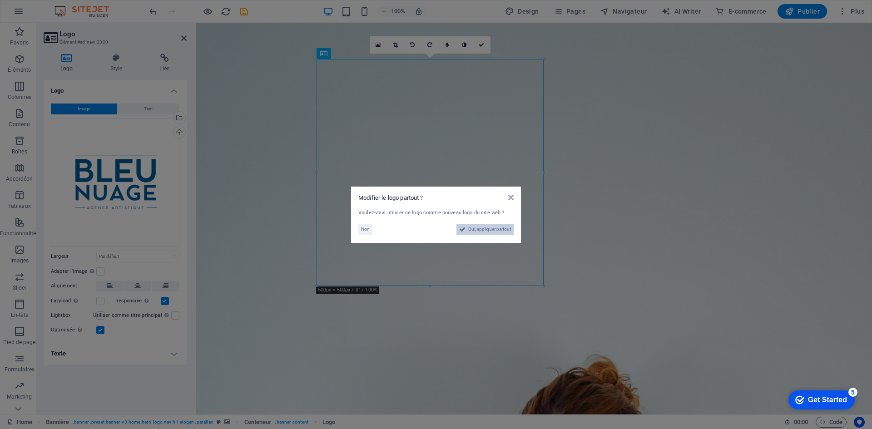
click at [495, 233] on span "Oui, appliquer partout" at bounding box center [489, 229] width 43 height 11
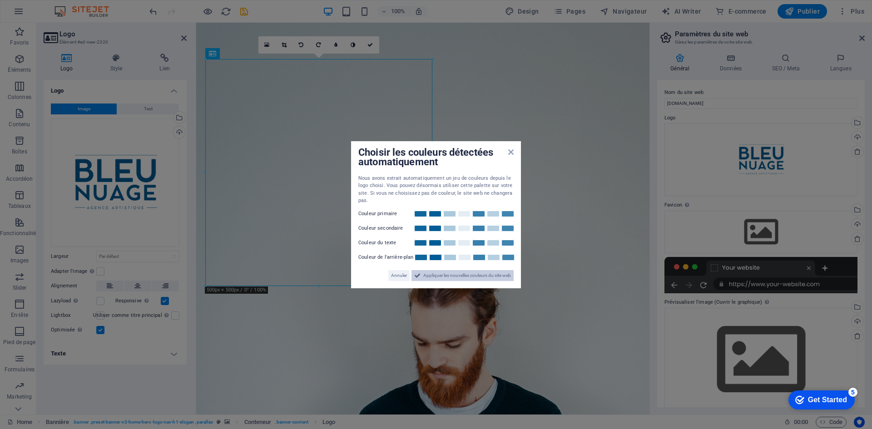
click at [435, 271] on span "Appliquer les nouvelles couleurs du site web" at bounding box center [467, 275] width 88 height 11
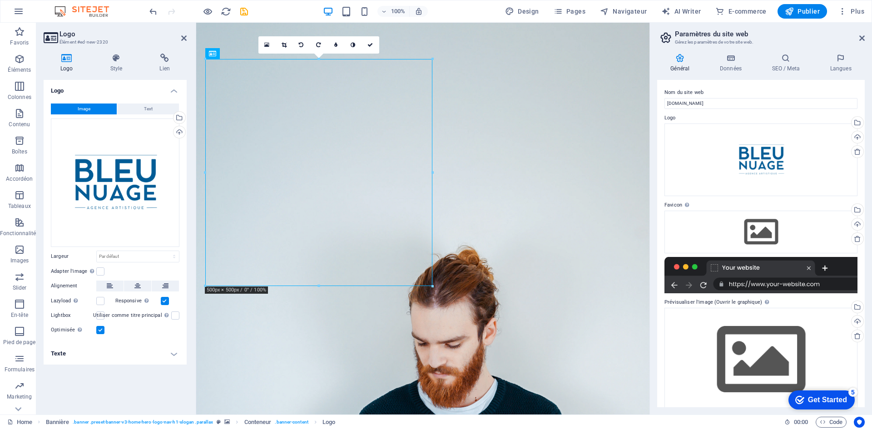
click at [469, 389] on figure at bounding box center [422, 219] width 453 height 392
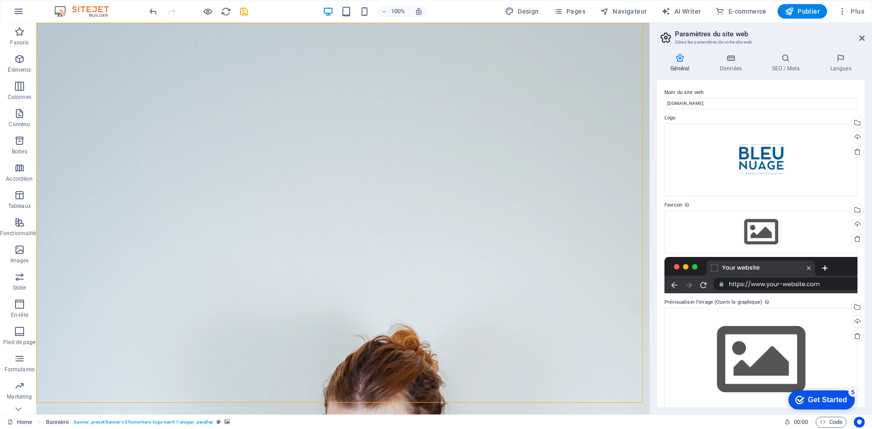
click at [468, 388] on figure at bounding box center [342, 219] width 613 height 392
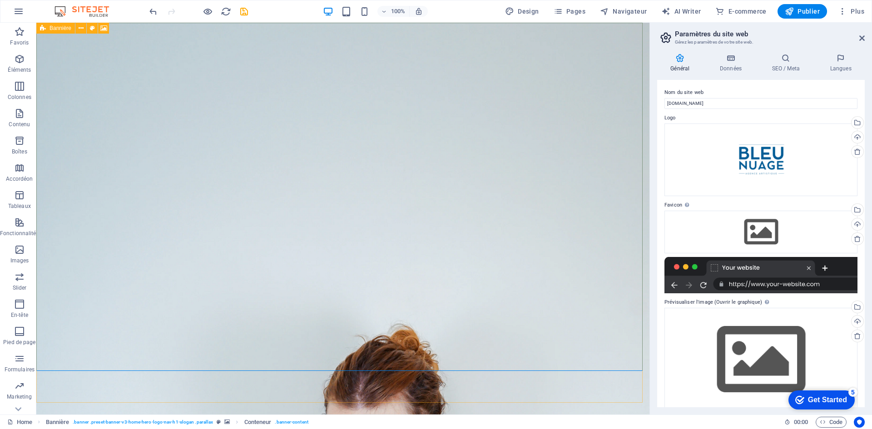
click at [45, 31] on icon at bounding box center [43, 28] width 6 height 11
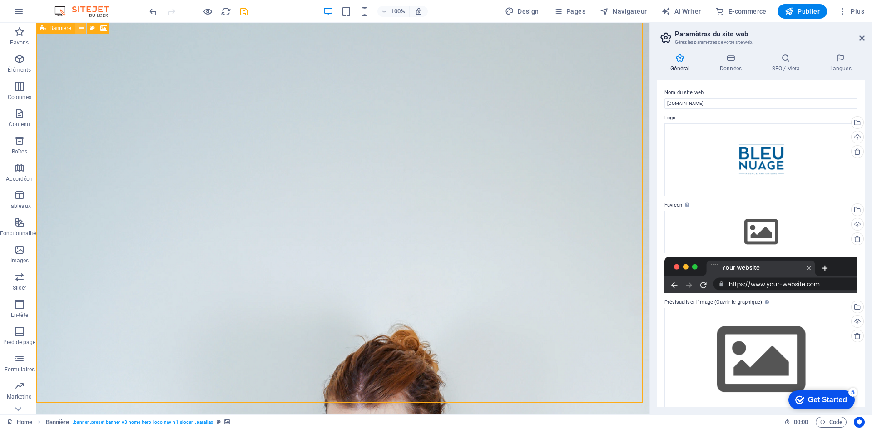
click at [82, 25] on icon at bounding box center [81, 29] width 5 height 10
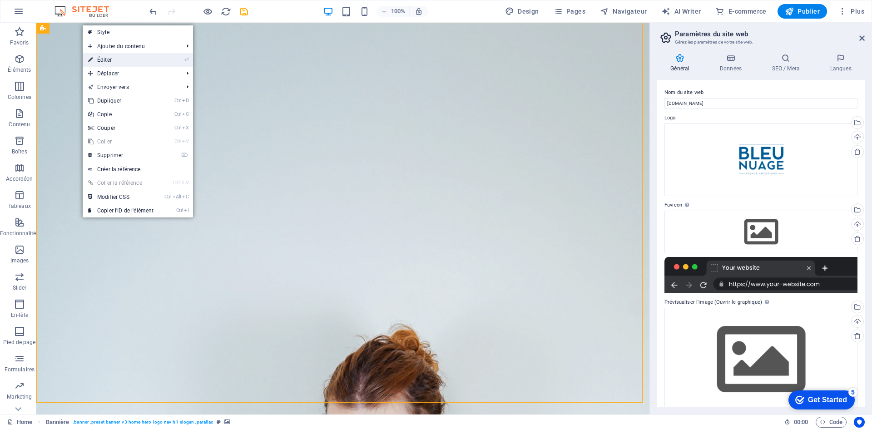
click at [122, 56] on link "⏎ Éditer" at bounding box center [121, 60] width 76 height 14
select select "vh"
select select "header"
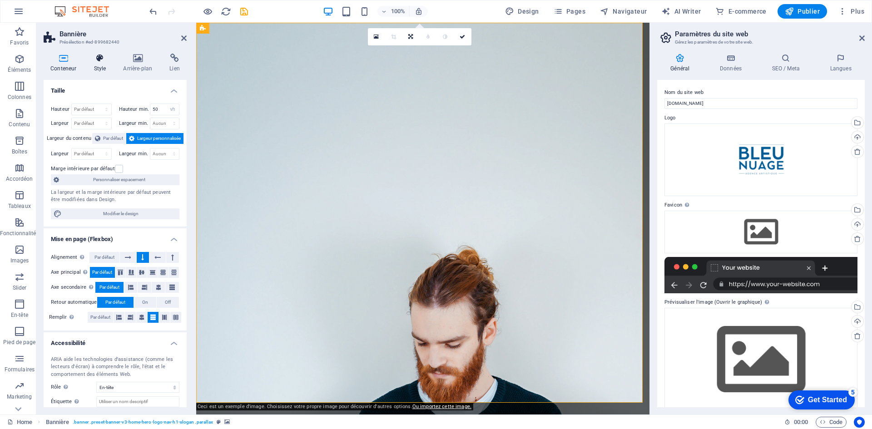
click at [98, 60] on icon at bounding box center [100, 58] width 26 height 9
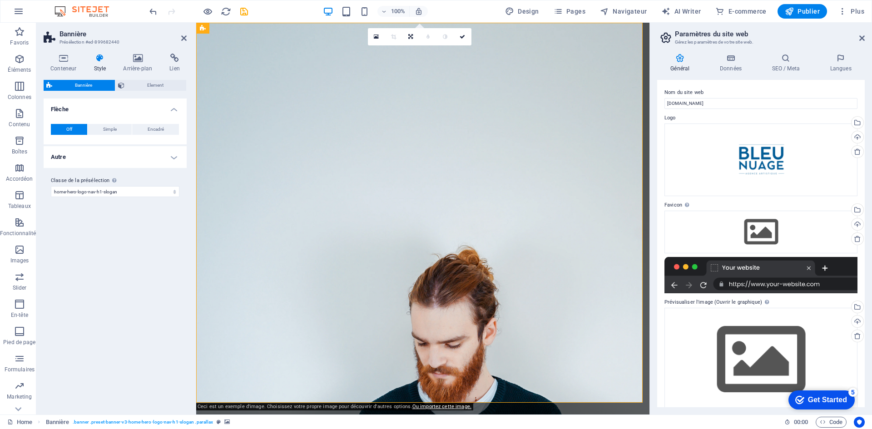
click at [103, 159] on h4 "Autre" at bounding box center [115, 157] width 143 height 22
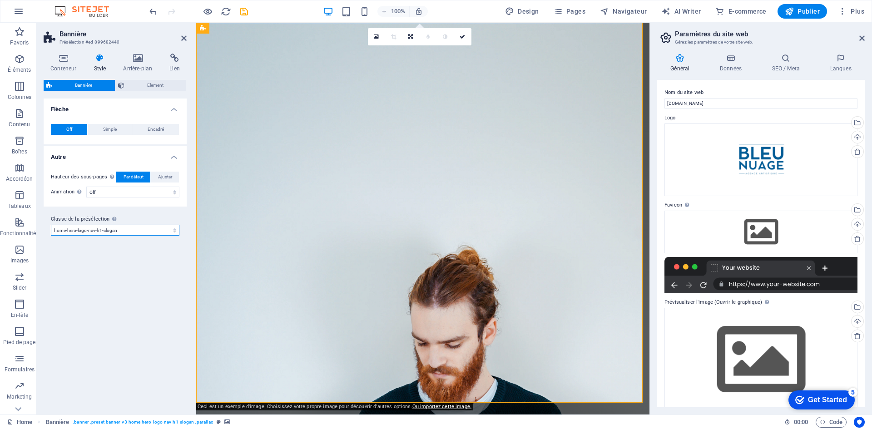
click at [129, 232] on select "default home-hero-logo-nav-h1-slogan home-hero-logo-nav-h1 home-logo-nav-h1-ima…" at bounding box center [115, 230] width 129 height 11
select select "preset-banner-v3-default"
click at [51, 236] on select "default home-hero-logo-nav-h1-slogan home-hero-logo-nav-h1 home-logo-nav-h1-ima…" at bounding box center [115, 230] width 129 height 11
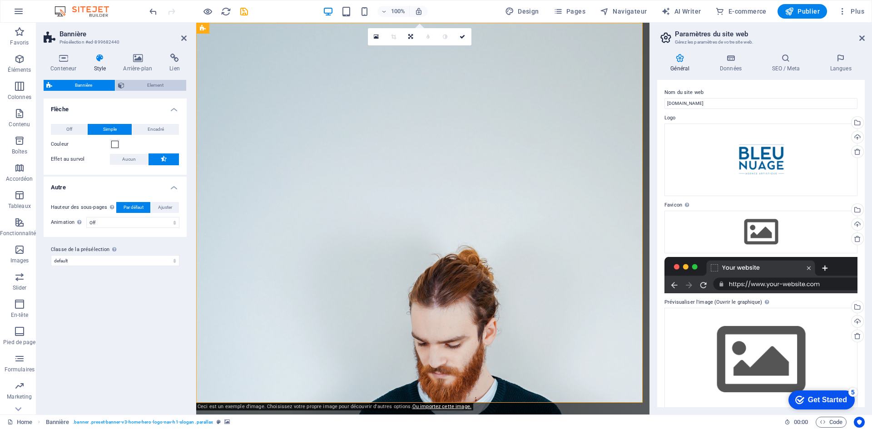
click at [137, 88] on span "Element" at bounding box center [155, 85] width 56 height 11
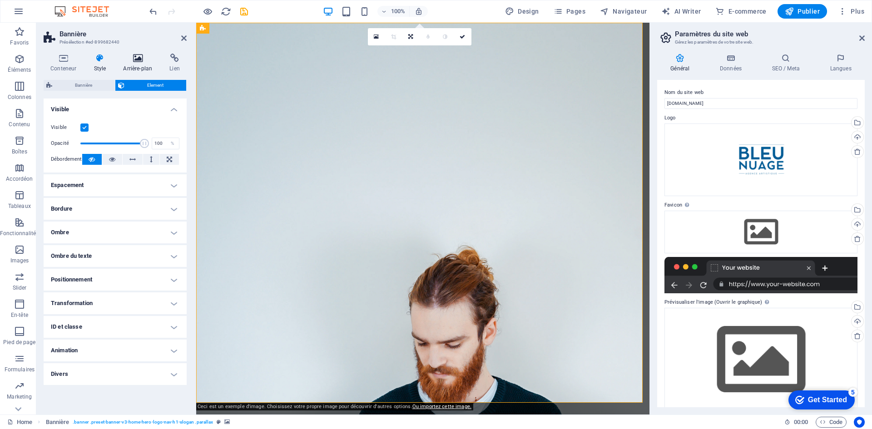
click at [139, 62] on icon at bounding box center [137, 58] width 43 height 9
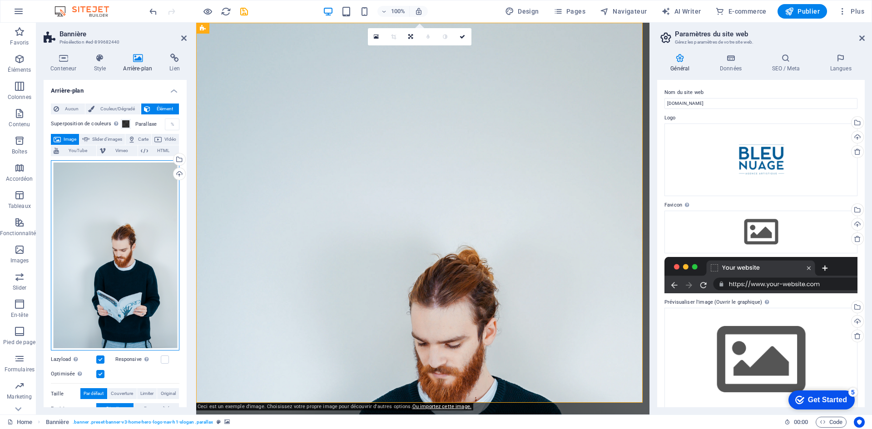
click at [104, 236] on div "Glissez les fichiers ici, cliquez pour choisir les fichiers ou sélectionnez les…" at bounding box center [115, 255] width 129 height 191
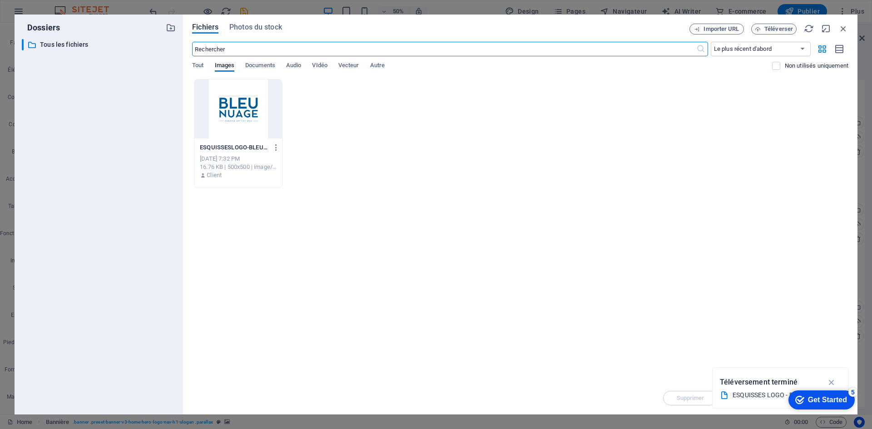
click at [841, 23] on div "Fichiers Photos du stock Importer URL Téléverser ​ Le plus récent d'abord Le pl…" at bounding box center [520, 215] width 675 height 400
click at [841, 24] on icon "button" at bounding box center [844, 29] width 10 height 10
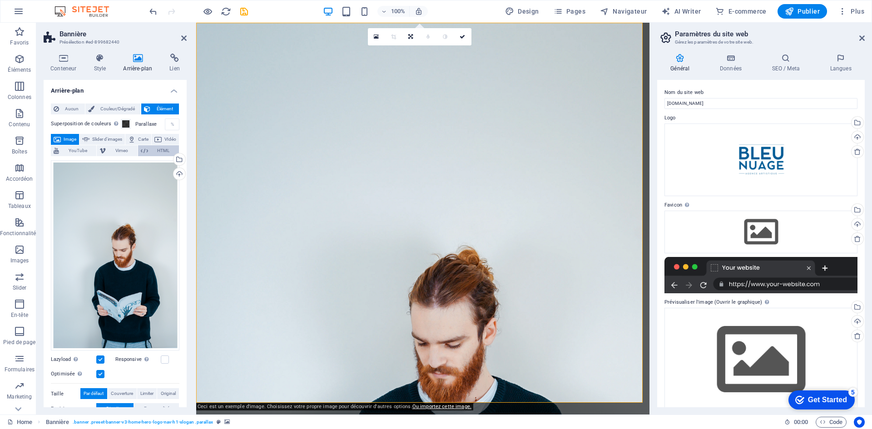
click at [158, 149] on button "HTML" at bounding box center [158, 150] width 41 height 11
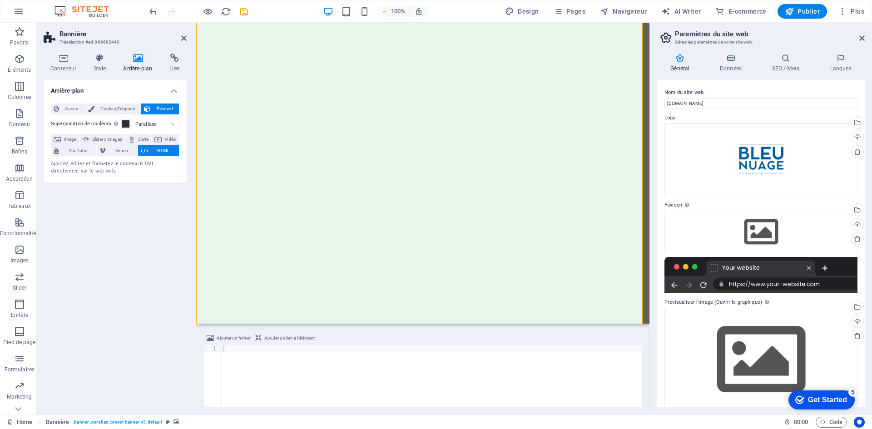
click at [148, 150] on icon at bounding box center [144, 150] width 7 height 11
click at [160, 151] on button "HTML" at bounding box center [158, 150] width 41 height 11
drag, startPoint x: 118, startPoint y: 166, endPoint x: 70, endPoint y: 159, distance: 48.2
click at [75, 160] on div "Ajoutez, éditez et formatez le contenu HTML directement sur le site web." at bounding box center [115, 167] width 129 height 15
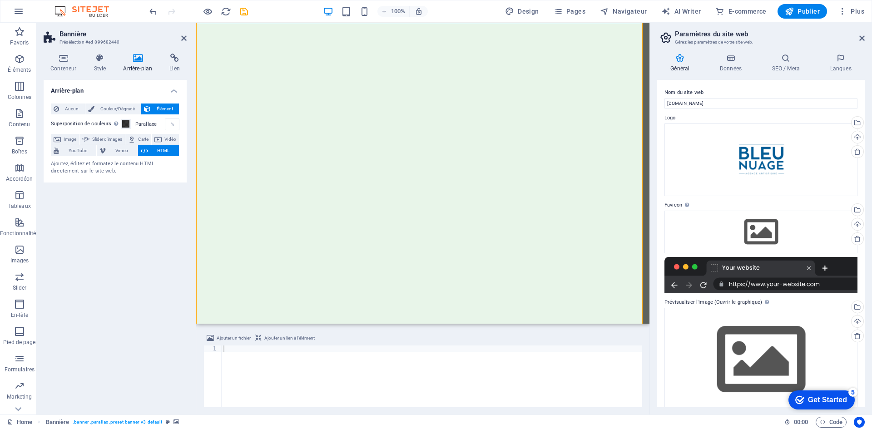
click at [62, 159] on div "Ajoutez, éditez et formatez le contenu HTML directement sur le site web." at bounding box center [115, 166] width 129 height 19
click at [80, 166] on div "Ajoutez, éditez et formatez le contenu HTML directement sur le site web." at bounding box center [115, 167] width 129 height 15
click at [119, 105] on div "Ajoute une superposition sur l'arrière-plan pour le colorer" at bounding box center [143, 108] width 73 height 20
click at [121, 119] on button "Superposition de couleurs Ajoute une superposition sur l'arrière-plan pour le c…" at bounding box center [126, 124] width 10 height 10
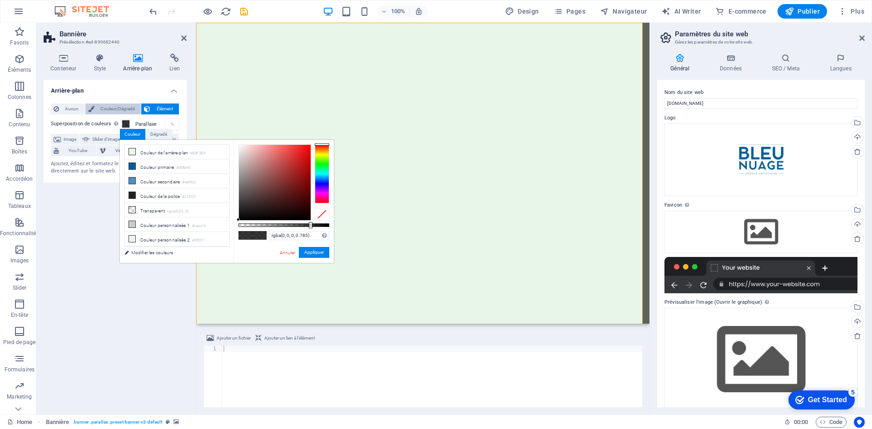
click at [92, 110] on icon at bounding box center [91, 109] width 6 height 11
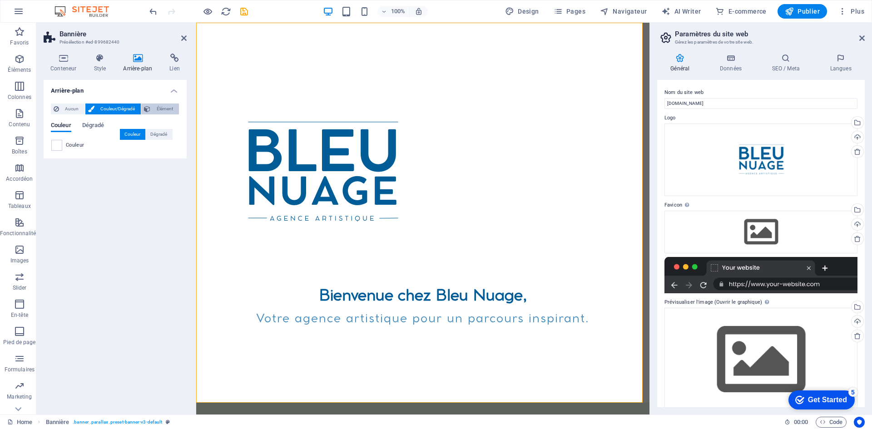
click at [156, 110] on span "Élément" at bounding box center [164, 109] width 23 height 11
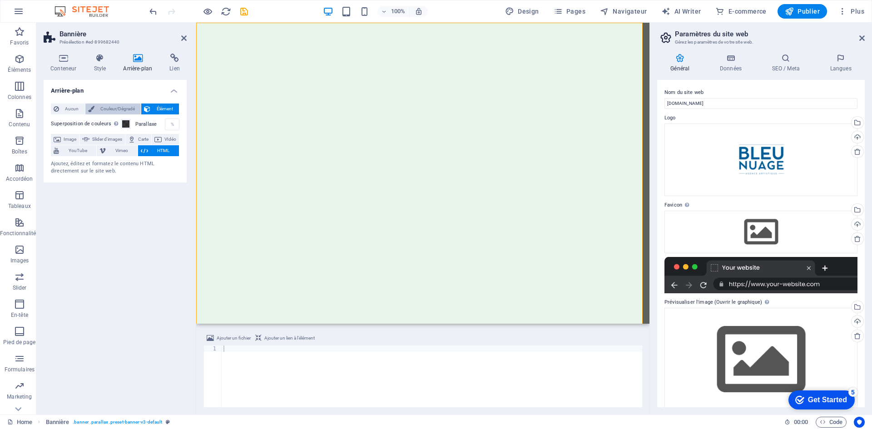
click at [106, 111] on span "Couleur/Dégradé" at bounding box center [117, 109] width 41 height 11
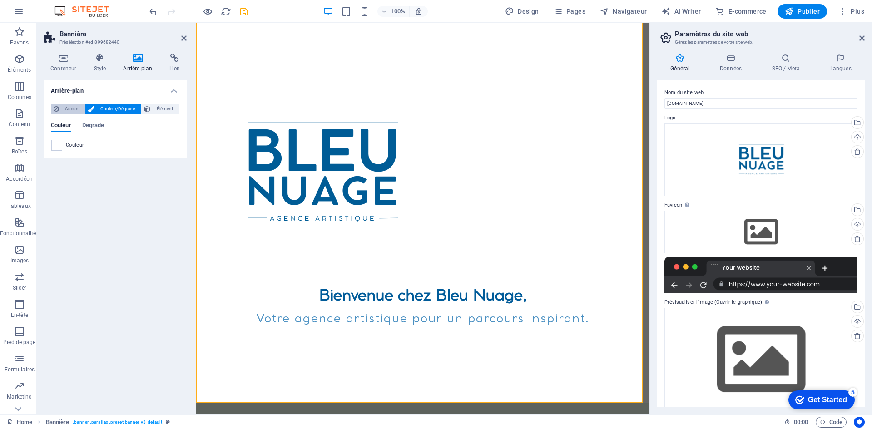
click at [70, 109] on span "Aucun" at bounding box center [72, 109] width 20 height 11
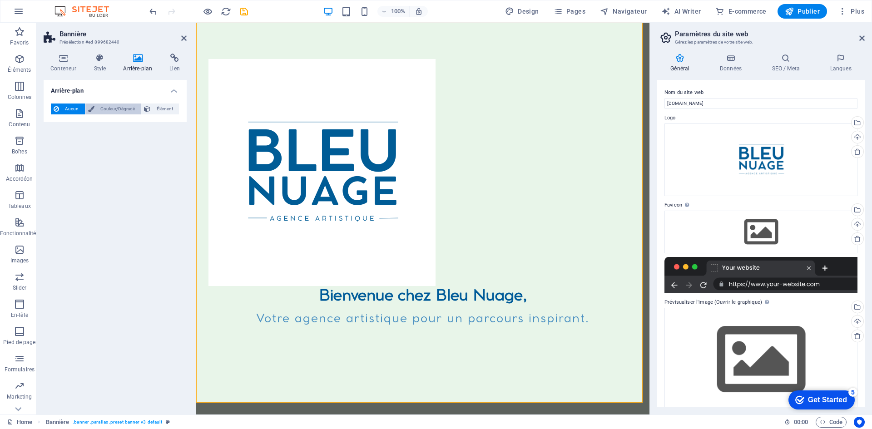
click at [100, 110] on span "Couleur/Dégradé" at bounding box center [117, 109] width 41 height 11
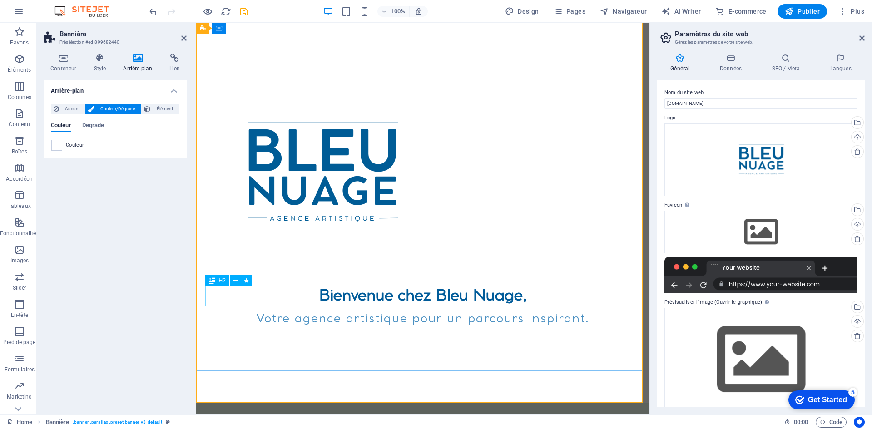
click at [413, 305] on div "Bienvenue chez Bleu Nuage," at bounding box center [423, 296] width 429 height 20
click at [392, 299] on div "Bienvenue chez Bleu Nuage," at bounding box center [423, 296] width 429 height 20
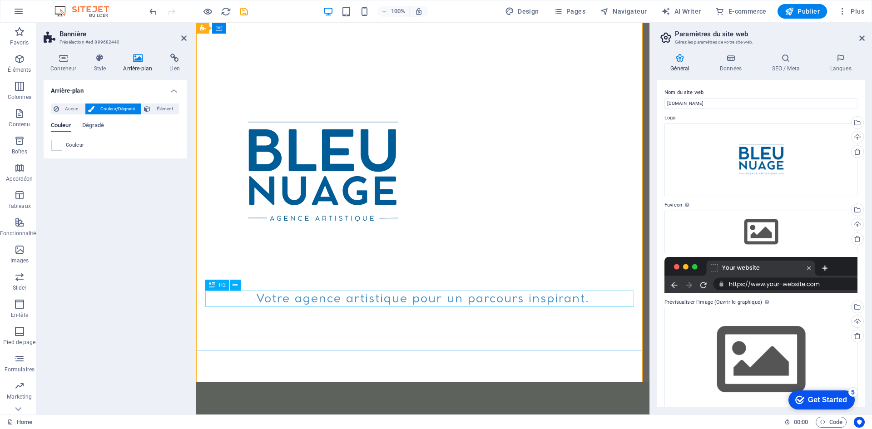
click at [392, 299] on div "Votre agence artistique pour un parcours inspirant." at bounding box center [423, 299] width 429 height 16
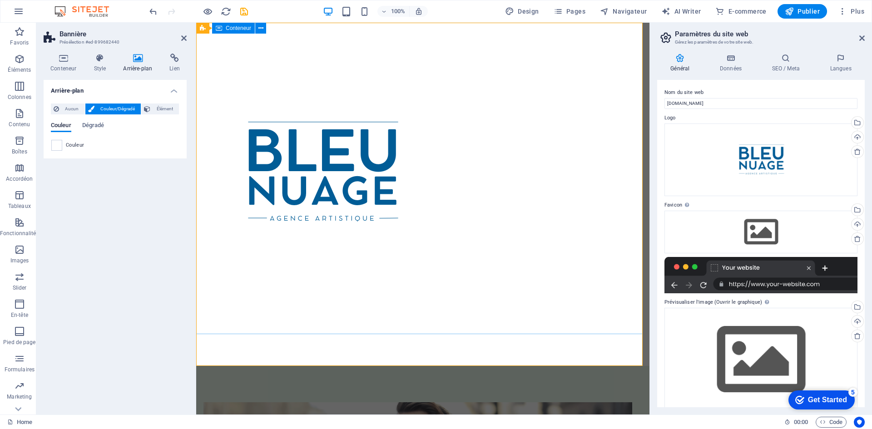
click at [392, 299] on div at bounding box center [422, 179] width 453 height 312
click at [314, 117] on div at bounding box center [423, 172] width 429 height 227
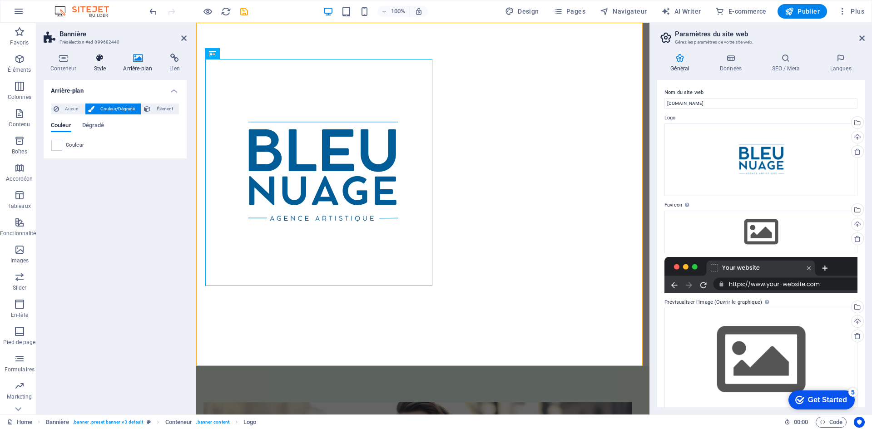
click at [105, 58] on icon at bounding box center [100, 58] width 26 height 9
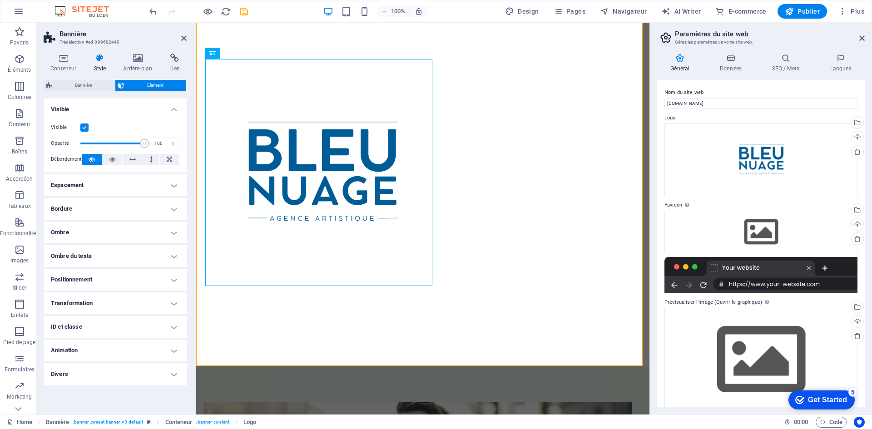
click at [138, 194] on h4 "Espacement" at bounding box center [115, 185] width 143 height 22
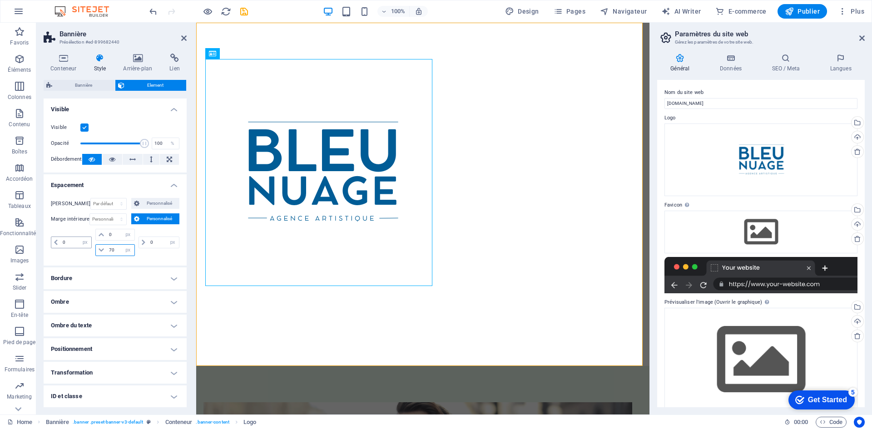
drag, startPoint x: 115, startPoint y: 254, endPoint x: 77, endPoint y: 246, distance: 38.8
click at [77, 246] on div "0 px rem % vh vw 0 px rem % vh vw 70 px rem % vh vw 0 px rem % vh vw" at bounding box center [115, 242] width 129 height 27
type input "0"
select select "px"
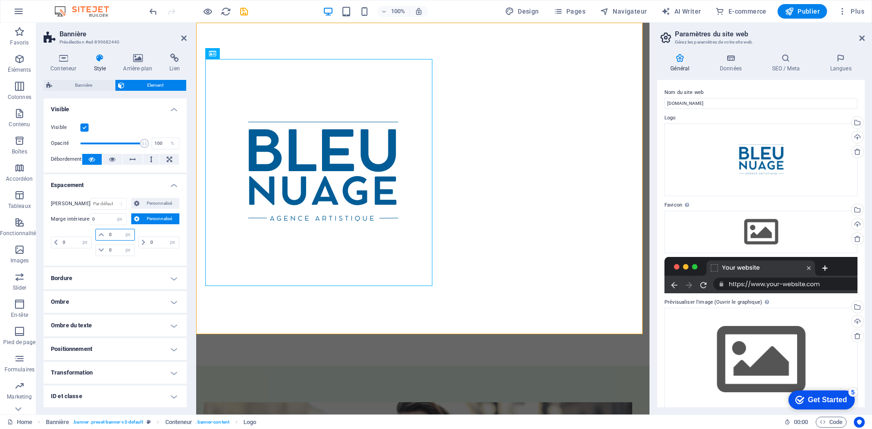
click at [111, 239] on input "0" at bounding box center [120, 234] width 27 height 11
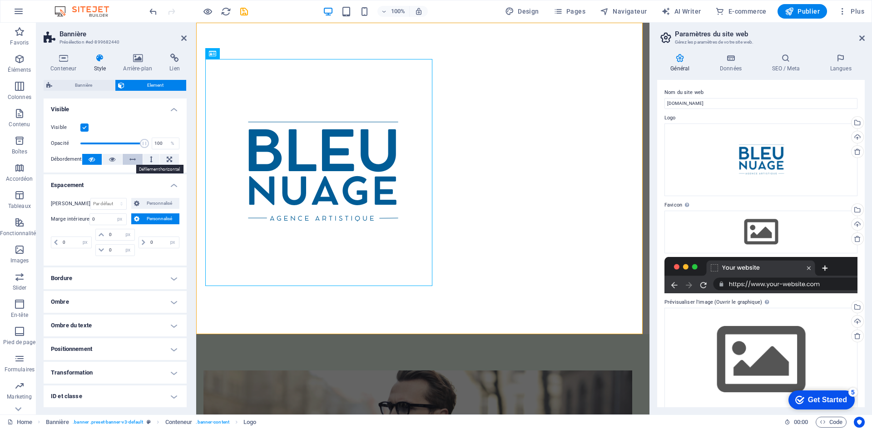
click at [136, 160] on button at bounding box center [133, 159] width 20 height 11
click at [418, 196] on div at bounding box center [423, 172] width 429 height 227
click at [408, 169] on div at bounding box center [423, 172] width 429 height 227
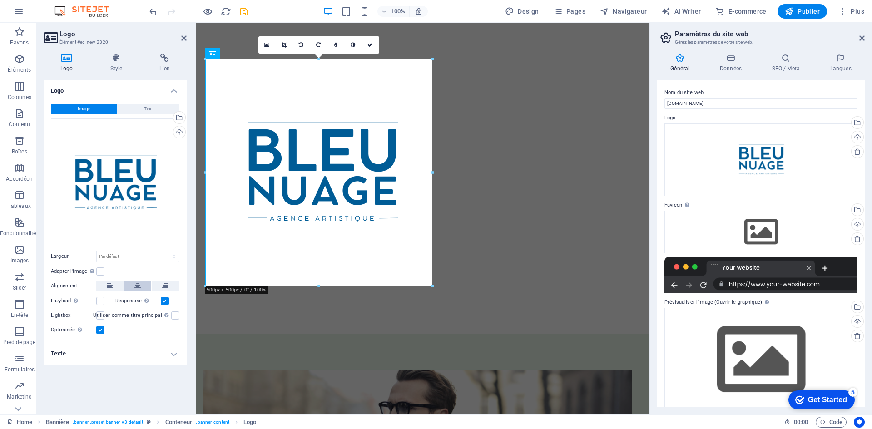
click at [146, 287] on button at bounding box center [137, 286] width 27 height 11
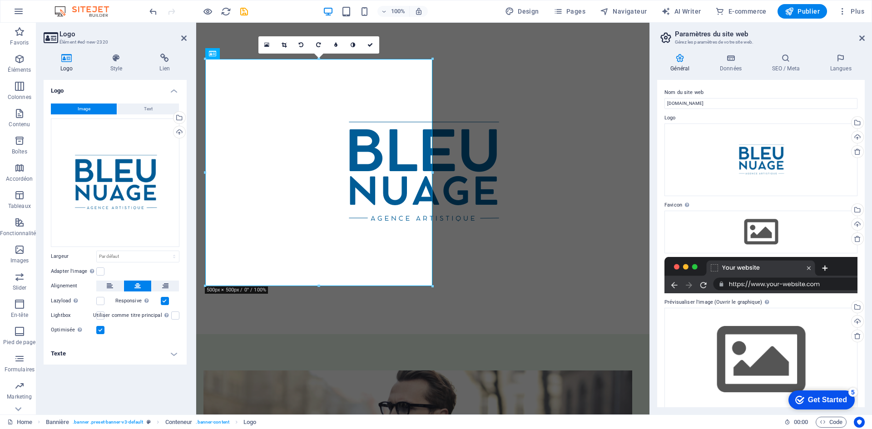
click at [146, 287] on button at bounding box center [137, 286] width 27 height 11
click at [128, 69] on h4 "Style" at bounding box center [119, 63] width 50 height 19
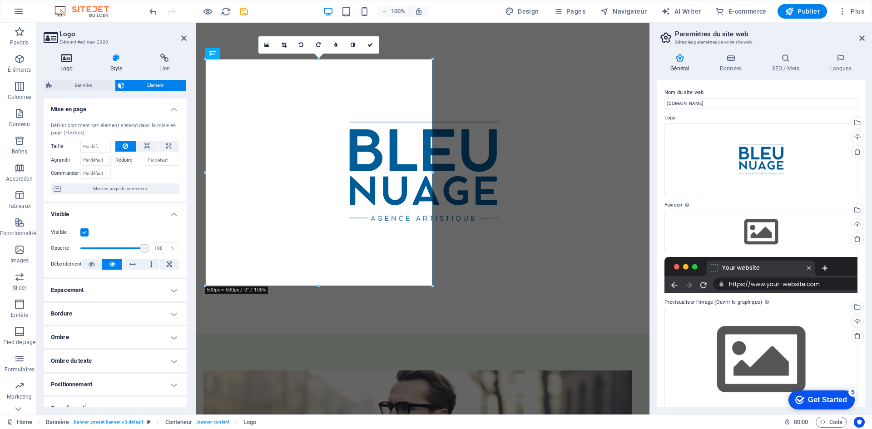
click at [82, 62] on icon at bounding box center [67, 58] width 46 height 9
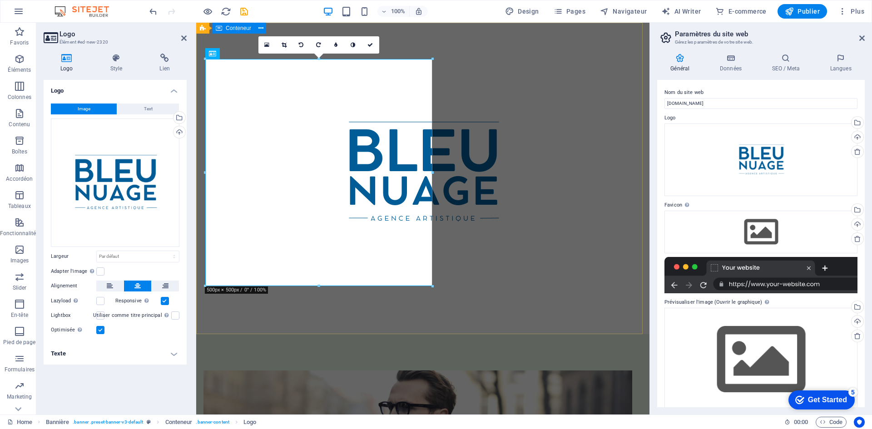
click at [595, 155] on div at bounding box center [422, 179] width 453 height 312
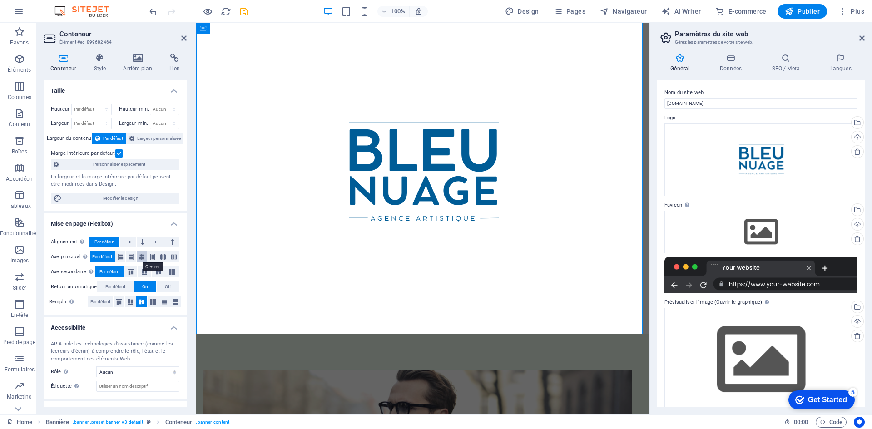
click at [144, 260] on icon at bounding box center [141, 257] width 5 height 11
click at [100, 64] on h4 "Style" at bounding box center [102, 63] width 30 height 19
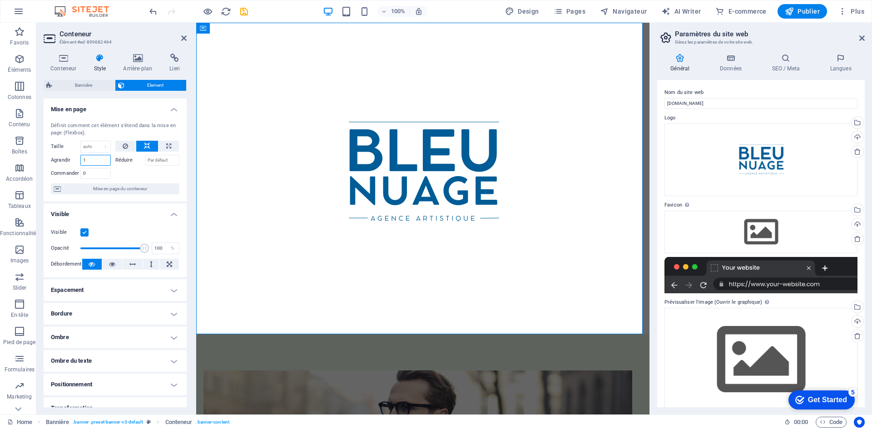
click at [107, 164] on input "1" at bounding box center [95, 160] width 30 height 11
click at [164, 164] on input "Réduire" at bounding box center [162, 160] width 35 height 11
click at [168, 145] on icon at bounding box center [168, 146] width 5 height 11
type input "100"
select select "%"
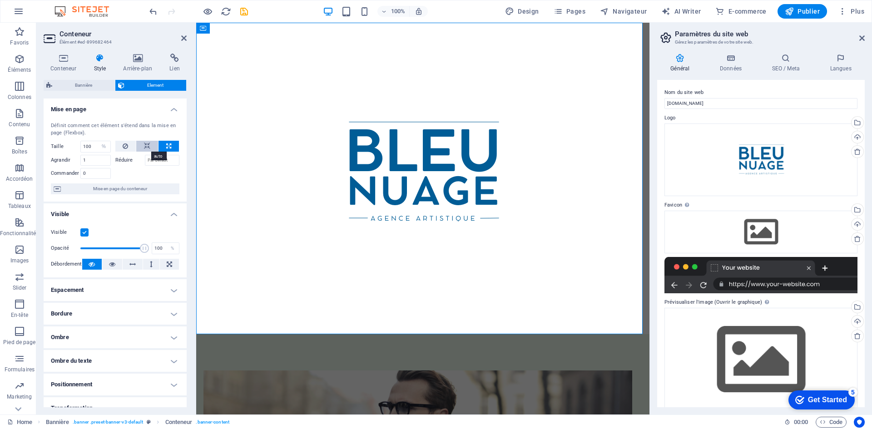
click at [151, 144] on button at bounding box center [147, 146] width 22 height 11
click at [104, 147] on select "Par défaut auto px % 1/1 1/2 1/3 1/4 1/5 1/6 1/7 1/8 1/9 1/10" at bounding box center [96, 146] width 30 height 11
select select "px"
click at [96, 141] on select "Par défaut auto px % 1/1 1/2 1/3 1/4 1/5 1/6 1/7 1/8 1/9 1/10" at bounding box center [96, 146] width 30 height 11
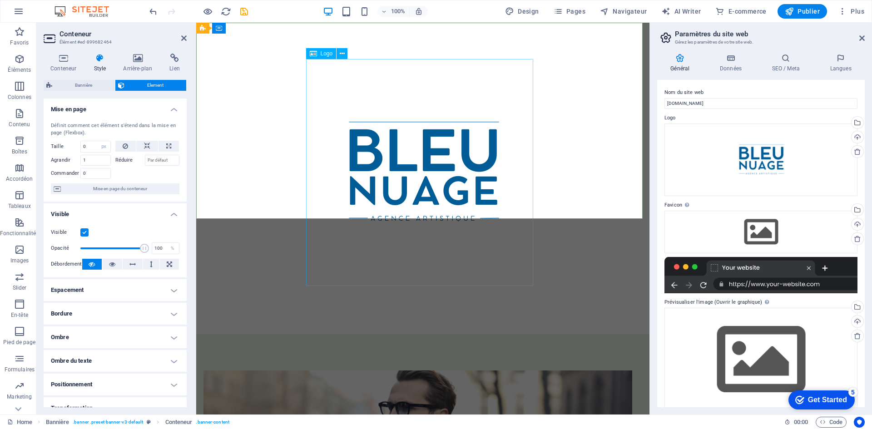
click at [383, 180] on div at bounding box center [423, 172] width 429 height 227
click at [94, 145] on input "0" at bounding box center [96, 146] width 30 height 11
type input "1980"
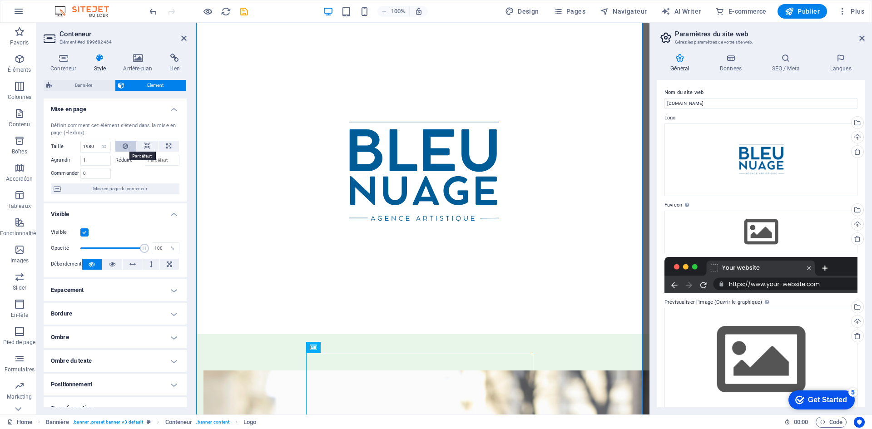
click at [121, 144] on button at bounding box center [125, 146] width 21 height 11
select select "DISABLED_OPTION_VALUE"
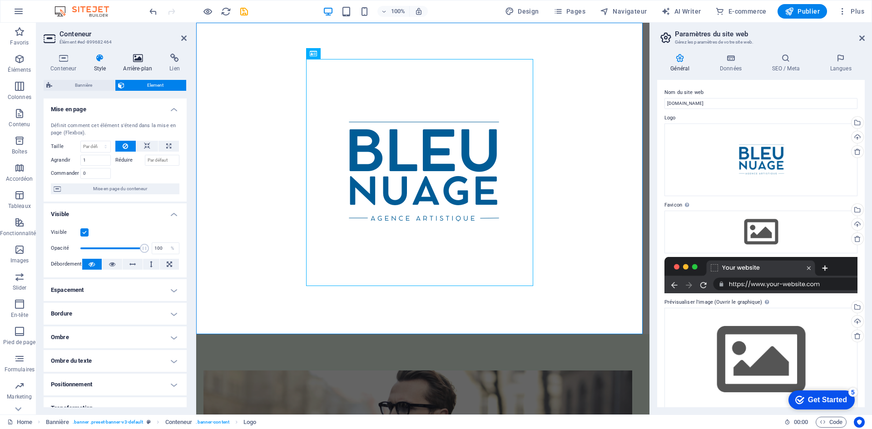
click at [132, 71] on h4 "Arrière-plan" at bounding box center [139, 63] width 46 height 19
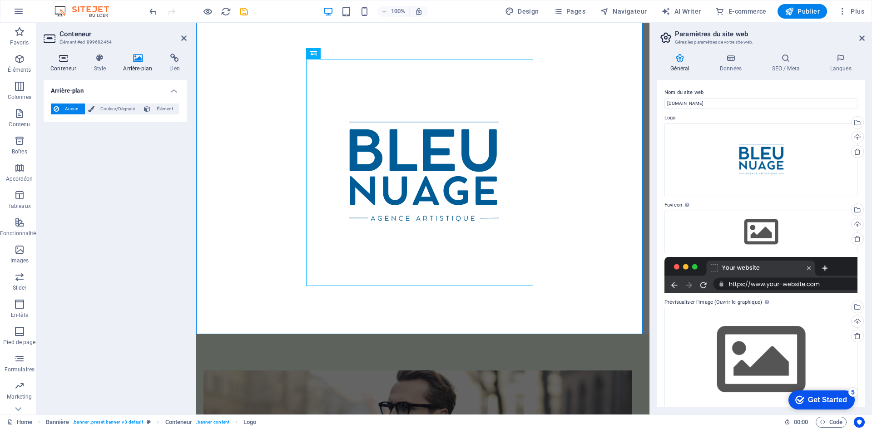
click at [62, 55] on icon at bounding box center [64, 58] width 40 height 9
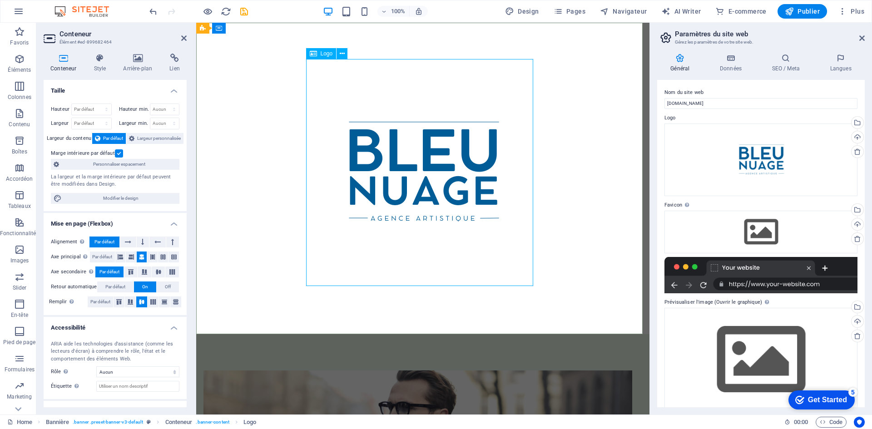
click at [378, 128] on div at bounding box center [423, 172] width 429 height 227
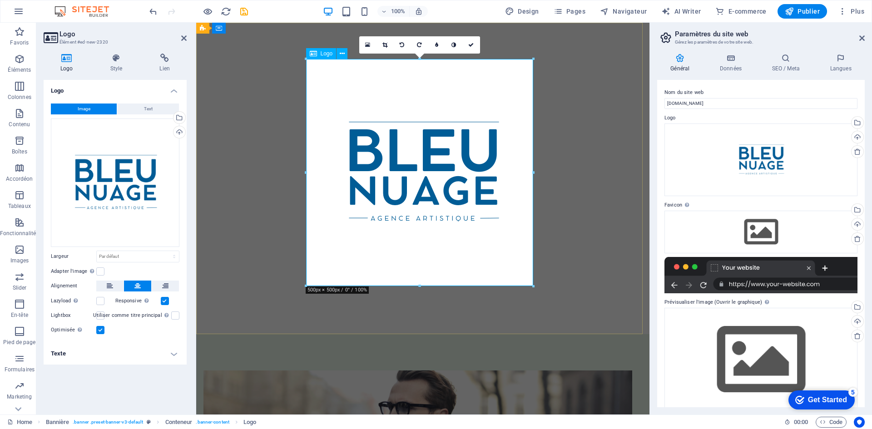
click at [378, 128] on div at bounding box center [423, 172] width 429 height 227
click at [123, 70] on h4 "Style" at bounding box center [119, 63] width 50 height 19
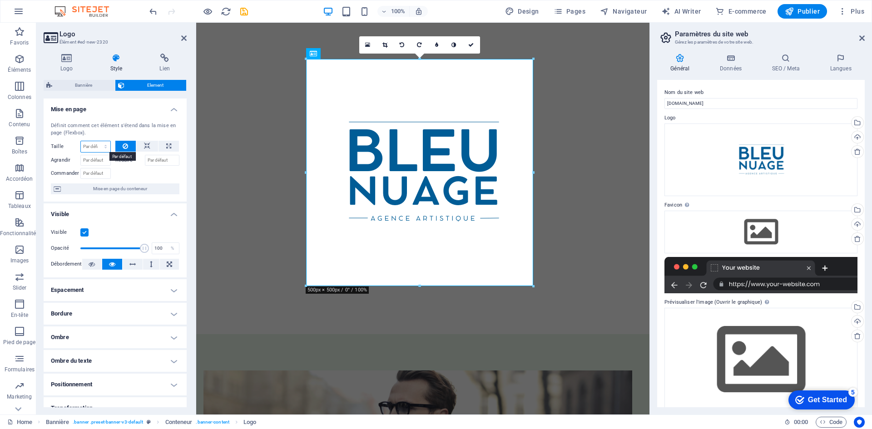
click at [102, 148] on select "Par défaut auto px % 1/1 1/2 1/3 1/4 1/5 1/6 1/7 1/8 1/9 1/10" at bounding box center [96, 146] width 30 height 11
select select "px"
click at [96, 141] on select "Par défaut auto px % 1/1 1/2 1/3 1/4 1/5 1/6 1/7 1/8 1/9 1/10" at bounding box center [96, 146] width 30 height 11
click at [94, 145] on input "0" at bounding box center [96, 146] width 30 height 11
click at [134, 156] on label "Réduire" at bounding box center [130, 160] width 30 height 11
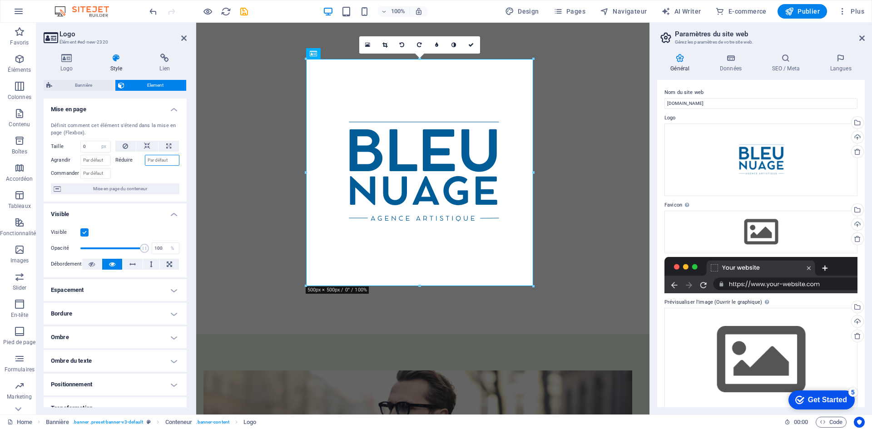
click at [145, 156] on input "Réduire" at bounding box center [162, 160] width 35 height 11
click at [166, 148] on icon at bounding box center [168, 146] width 5 height 11
type input "100"
select select "%"
click at [150, 146] on button at bounding box center [147, 146] width 22 height 11
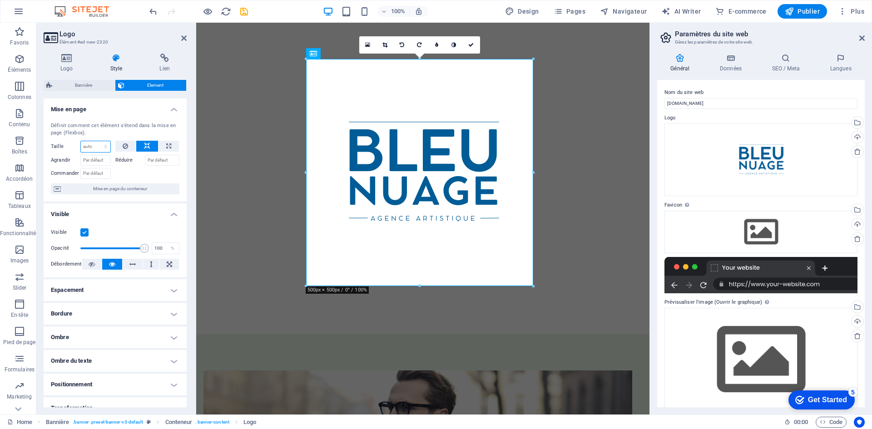
click at [92, 144] on select "Par défaut auto px % 1/1 1/2 1/3 1/4 1/5 1/6 1/7 1/8 1/9 1/10" at bounding box center [96, 146] width 30 height 11
select select "px"
click at [96, 141] on select "Par défaut auto px % 1/1 1/2 1/3 1/4 1/5 1/6 1/7 1/8 1/9 1/10" at bounding box center [96, 146] width 30 height 11
type input "150"
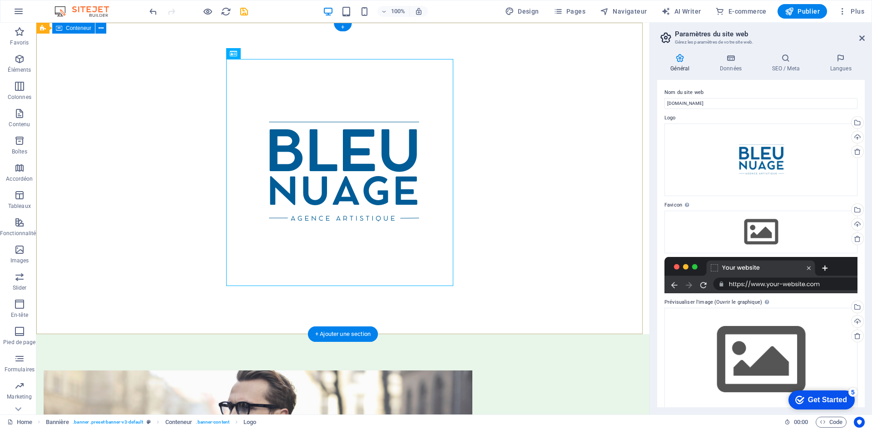
click at [261, 159] on div at bounding box center [343, 172] width 429 height 227
select select "px"
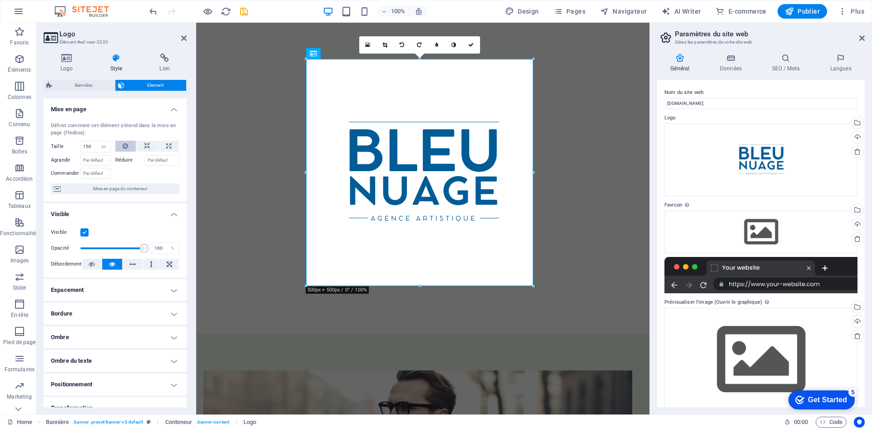
click at [125, 147] on icon at bounding box center [125, 146] width 5 height 11
select select "DISABLED_OPTION_VALUE"
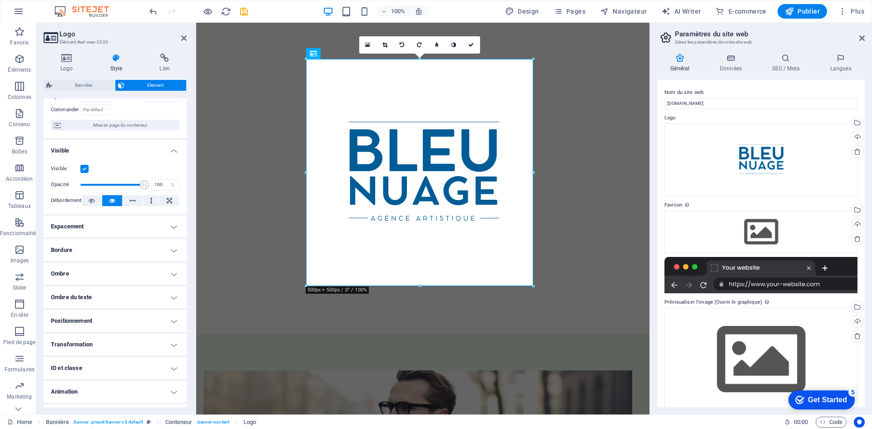
scroll to position [83, 0]
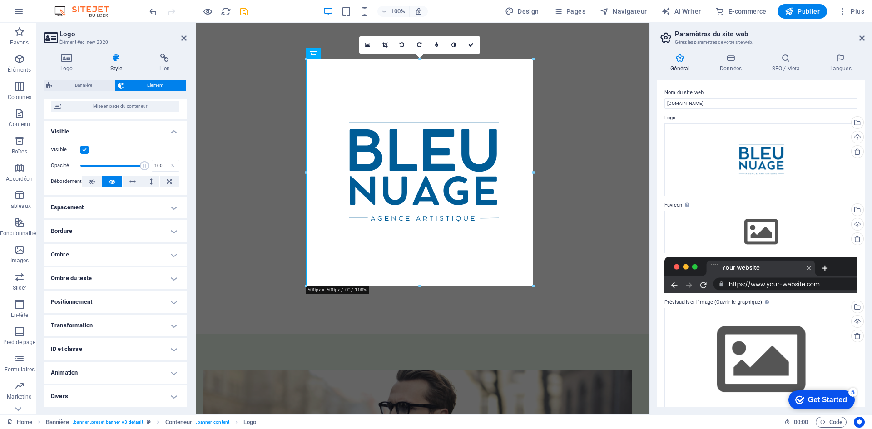
click at [137, 340] on h4 "ID et classe" at bounding box center [115, 349] width 143 height 22
click at [144, 323] on h4 "Transformation" at bounding box center [115, 326] width 143 height 22
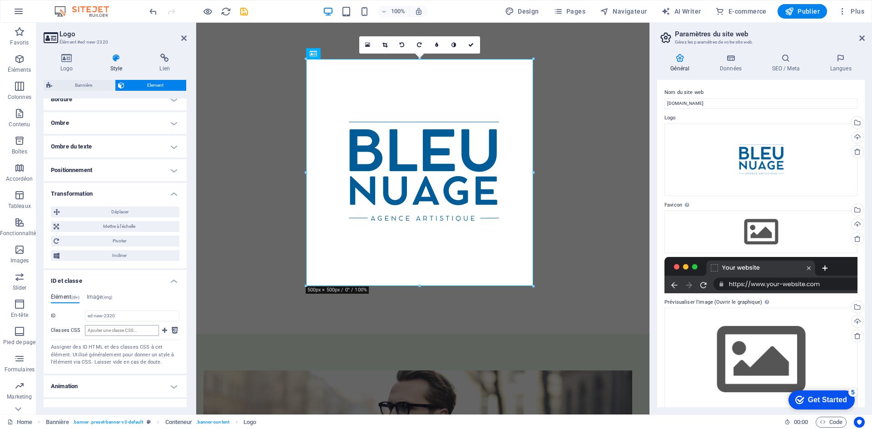
scroll to position [228, 0]
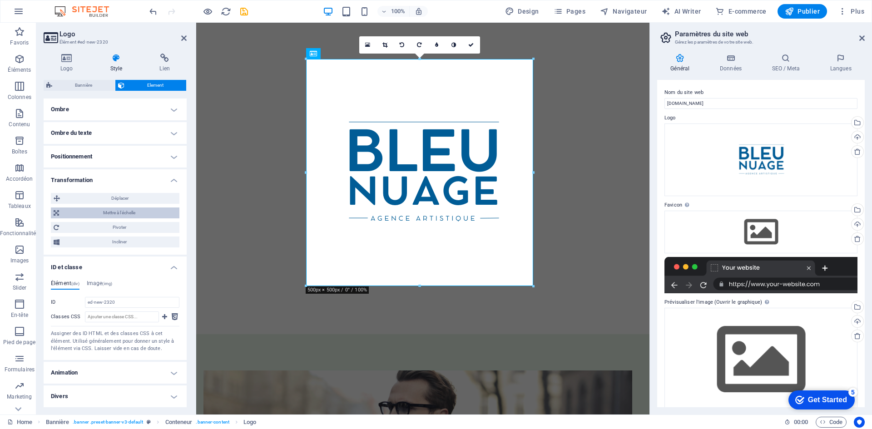
click at [140, 217] on span "Mettre à l'échelle" at bounding box center [119, 213] width 115 height 11
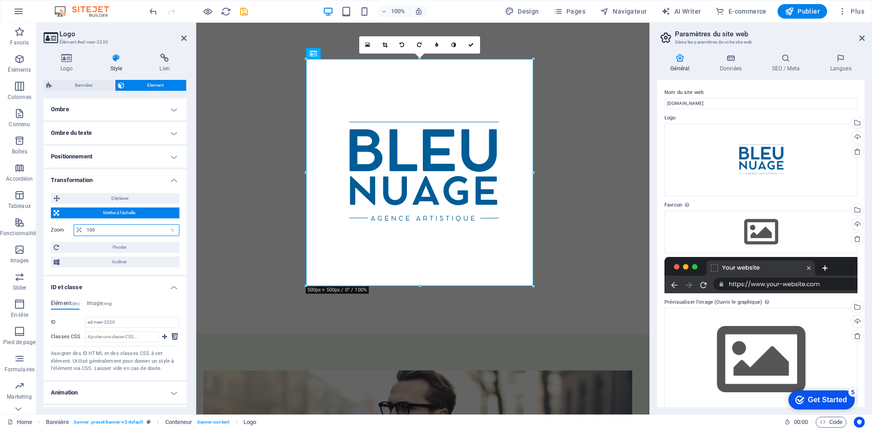
drag, startPoint x: 87, startPoint y: 229, endPoint x: 70, endPoint y: 224, distance: 17.9
click at [70, 224] on div "Zoom 100 %" at bounding box center [115, 230] width 129 height 12
type input "50"
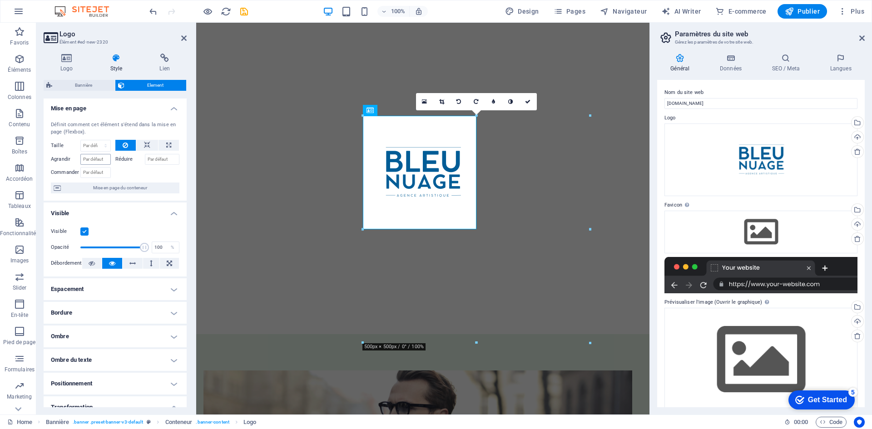
scroll to position [0, 0]
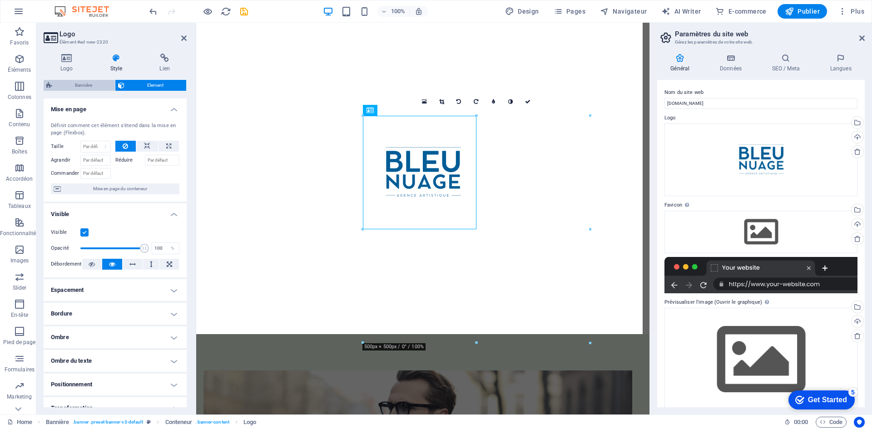
click at [75, 86] on span "Bannière" at bounding box center [83, 85] width 57 height 11
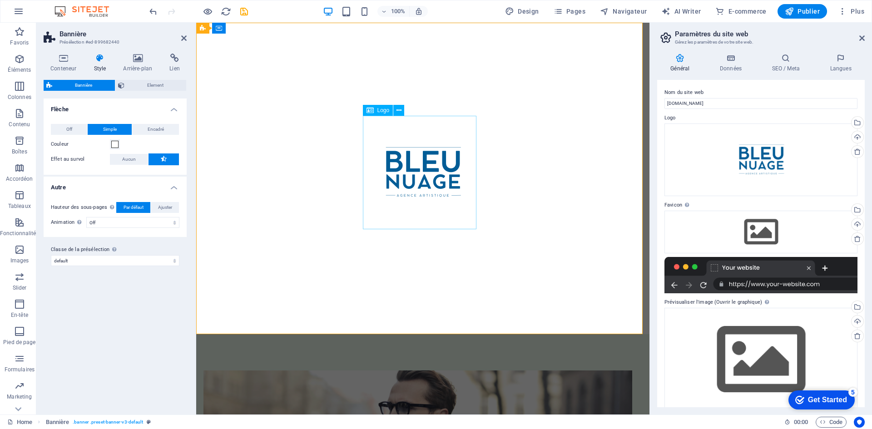
click at [393, 194] on div at bounding box center [423, 173] width 214 height 114
click at [306, 97] on div at bounding box center [422, 179] width 453 height 312
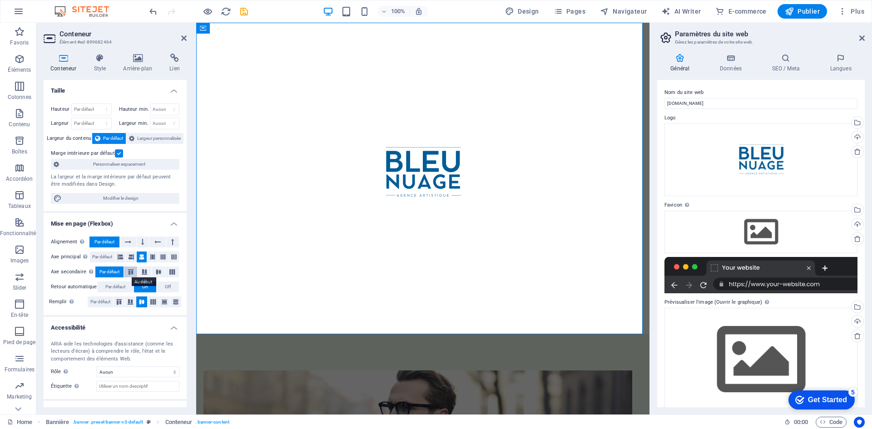
click at [129, 276] on button at bounding box center [131, 272] width 14 height 11
click at [142, 273] on icon at bounding box center [144, 271] width 11 height 5
click at [150, 272] on button at bounding box center [145, 272] width 14 height 11
click at [115, 275] on span "Par défaut" at bounding box center [109, 272] width 20 height 11
click at [150, 243] on button at bounding box center [157, 242] width 16 height 11
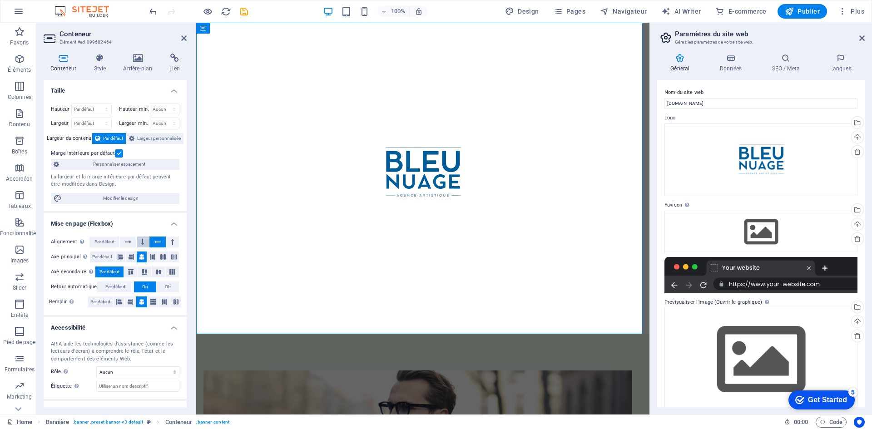
click at [145, 242] on button at bounding box center [143, 242] width 13 height 11
click at [171, 243] on icon at bounding box center [172, 242] width 3 height 11
click at [139, 242] on button at bounding box center [143, 242] width 13 height 11
click at [119, 303] on icon at bounding box center [119, 301] width 11 height 5
click at [139, 304] on icon at bounding box center [141, 301] width 11 height 5
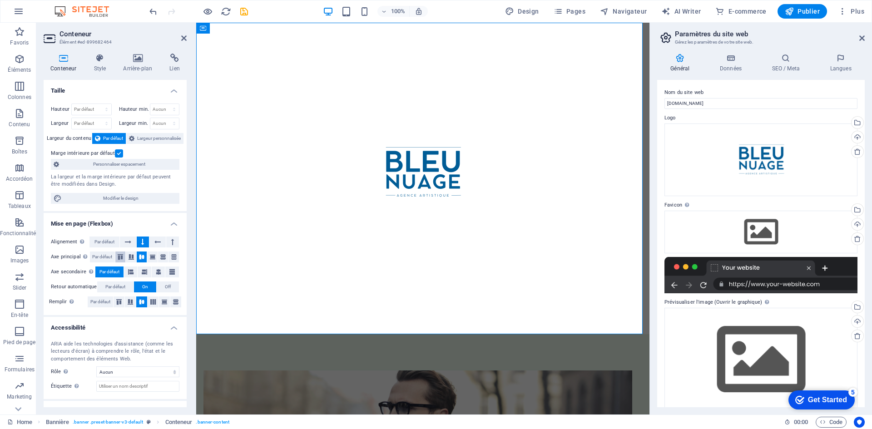
click at [115, 254] on button at bounding box center [120, 257] width 10 height 11
click at [116, 254] on button at bounding box center [120, 257] width 10 height 11
click at [136, 257] on icon at bounding box center [131, 256] width 11 height 5
click at [140, 258] on icon at bounding box center [141, 256] width 11 height 5
click at [119, 256] on icon at bounding box center [120, 256] width 11 height 5
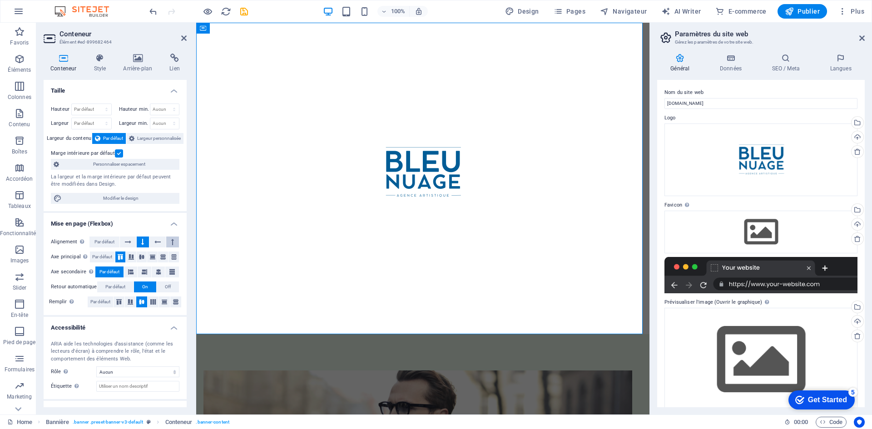
click at [171, 243] on icon at bounding box center [172, 242] width 3 height 11
click at [148, 243] on button at bounding box center [143, 242] width 13 height 11
click at [389, 175] on div at bounding box center [423, 173] width 214 height 114
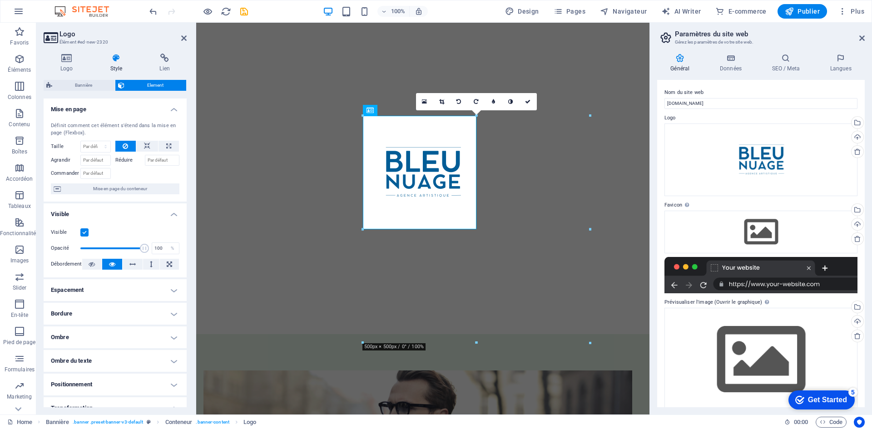
scroll to position [136, 0]
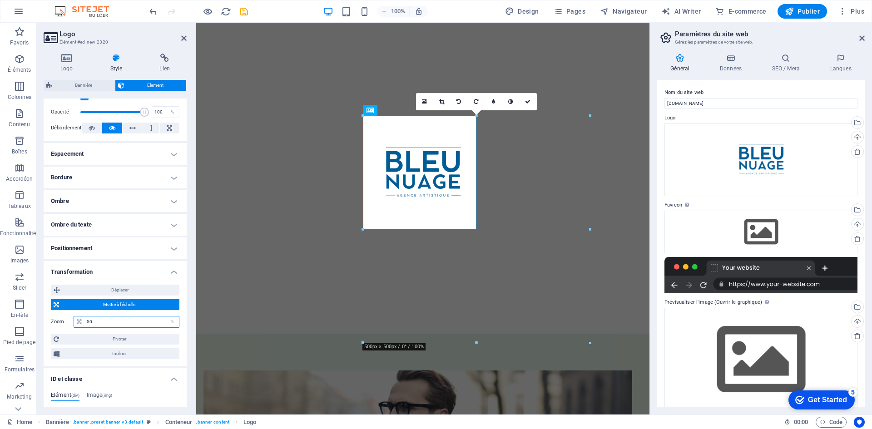
drag, startPoint x: 114, startPoint y: 323, endPoint x: 36, endPoint y: 300, distance: 81.6
click at [36, 300] on div "Logo Style Lien Logo Image Text Glissez les fichiers ici, cliquez pour choisir …" at bounding box center [115, 230] width 158 height 368
type input "100"
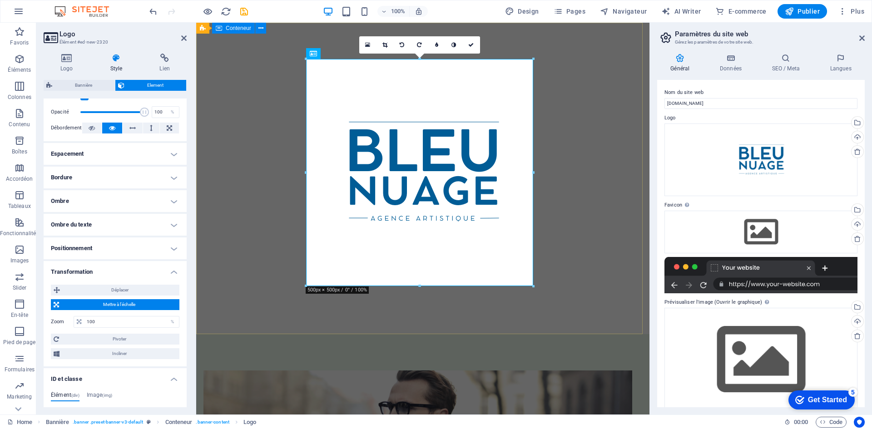
click at [574, 211] on div at bounding box center [422, 179] width 453 height 312
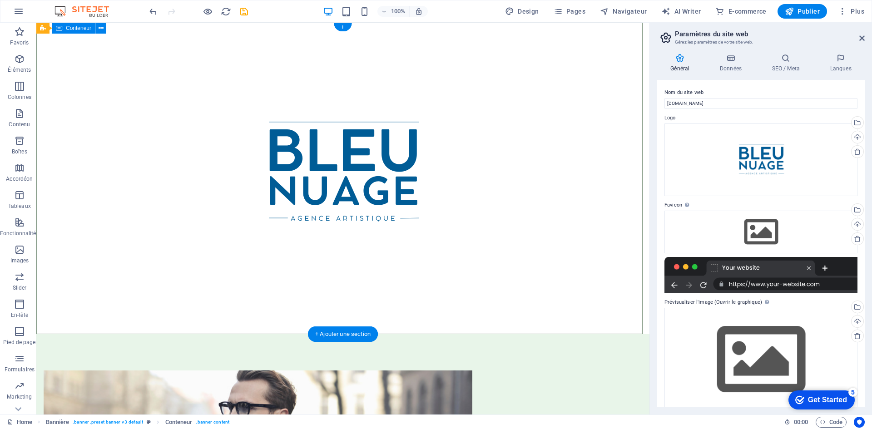
click at [523, 185] on div at bounding box center [342, 179] width 613 height 312
click at [150, 119] on div at bounding box center [342, 179] width 613 height 312
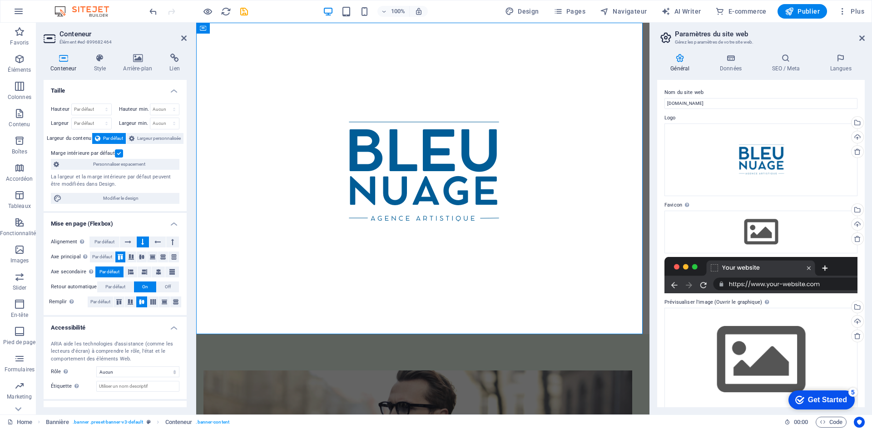
scroll to position [35, 0]
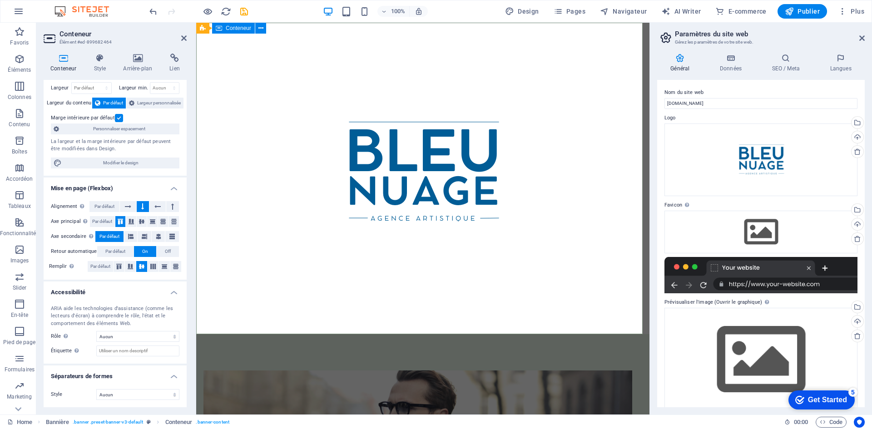
click at [256, 118] on div at bounding box center [422, 179] width 453 height 312
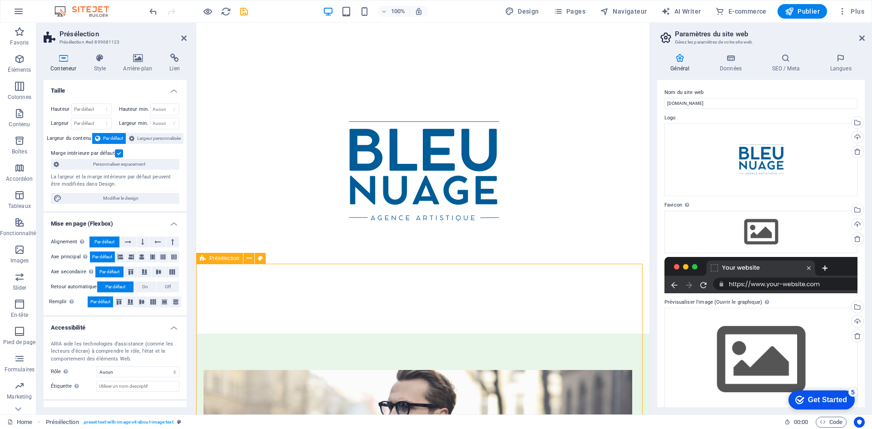
scroll to position [273, 0]
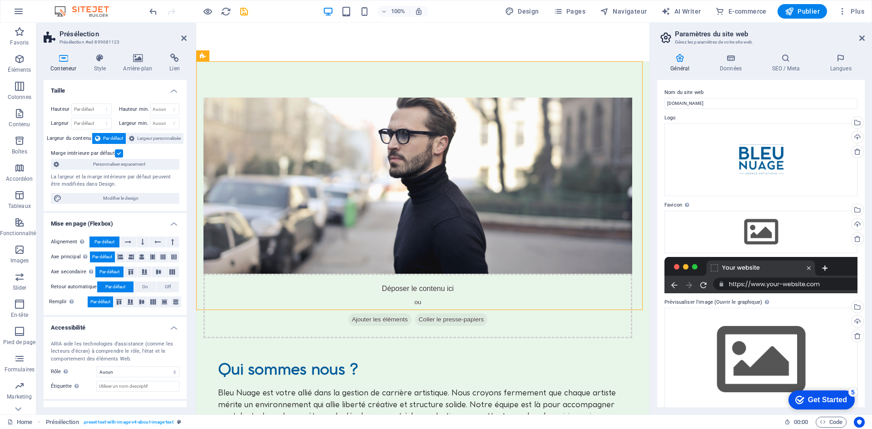
click at [180, 36] on h2 "Présélection" at bounding box center [123, 34] width 127 height 8
click at [193, 36] on aside "Présélection Présélection #ed-899681123 Conteneur Style Arrière-plan Lien Taill…" at bounding box center [116, 219] width 160 height 392
click at [185, 37] on icon at bounding box center [183, 38] width 5 height 7
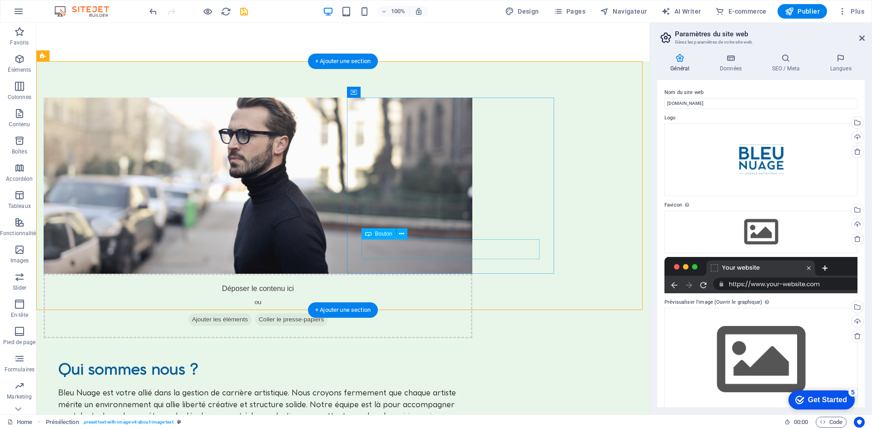
click at [299, 200] on figure at bounding box center [258, 186] width 429 height 176
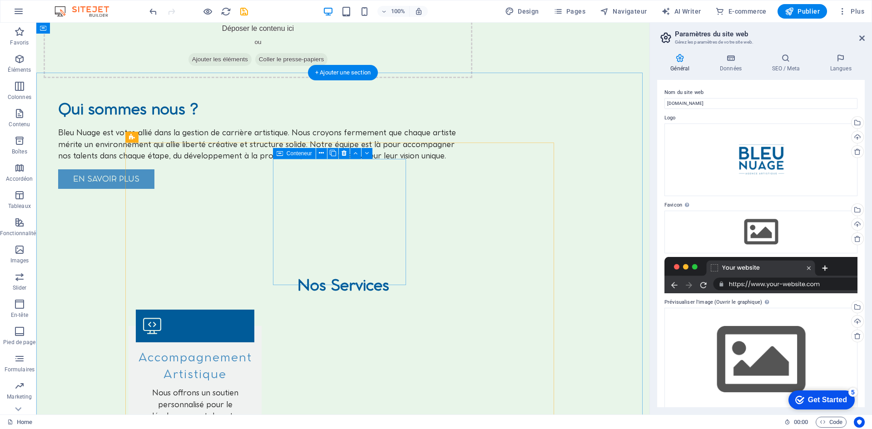
scroll to position [500, 0]
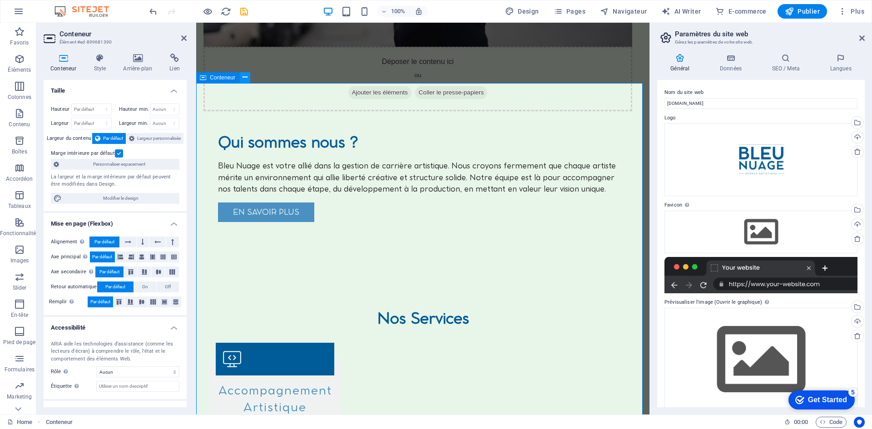
click at [240, 80] on button at bounding box center [244, 77] width 11 height 11
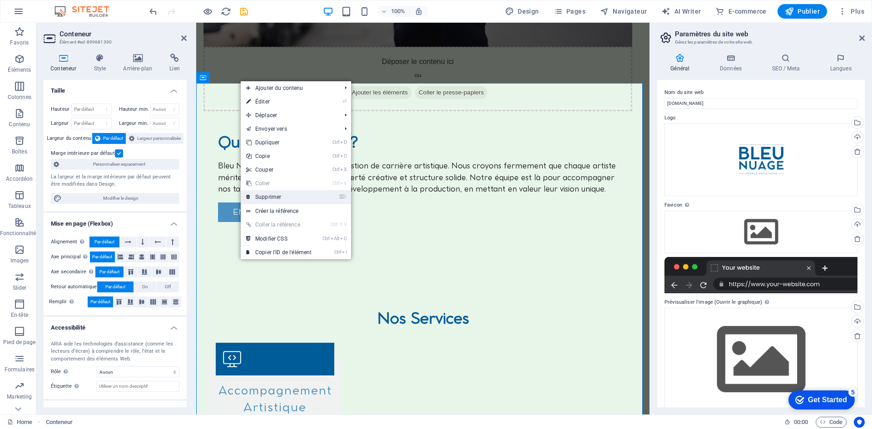
click at [269, 197] on link "⌦ Supprimer" at bounding box center [279, 197] width 76 height 14
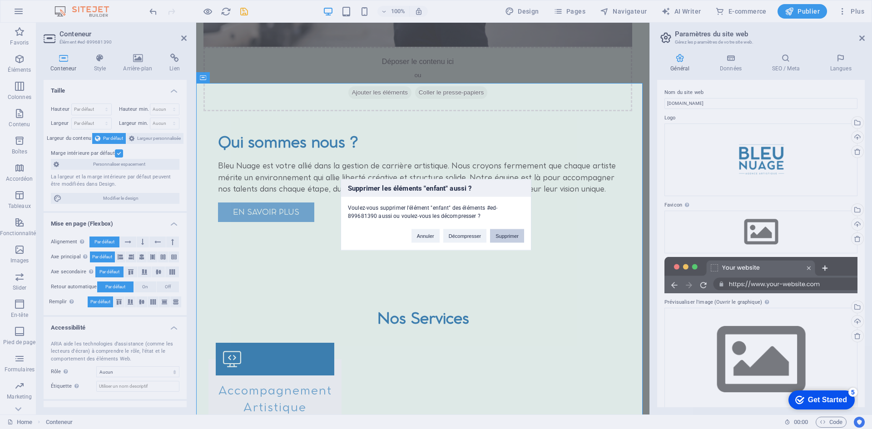
click at [506, 239] on button "Supprimer" at bounding box center [507, 236] width 34 height 14
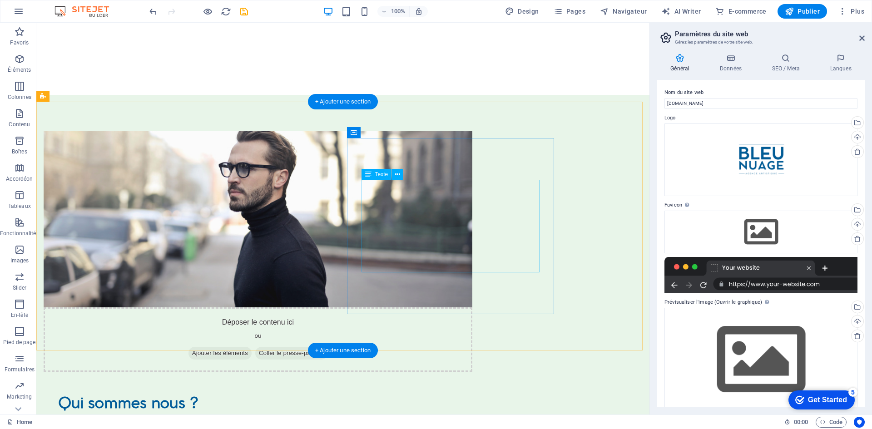
scroll to position [253, 0]
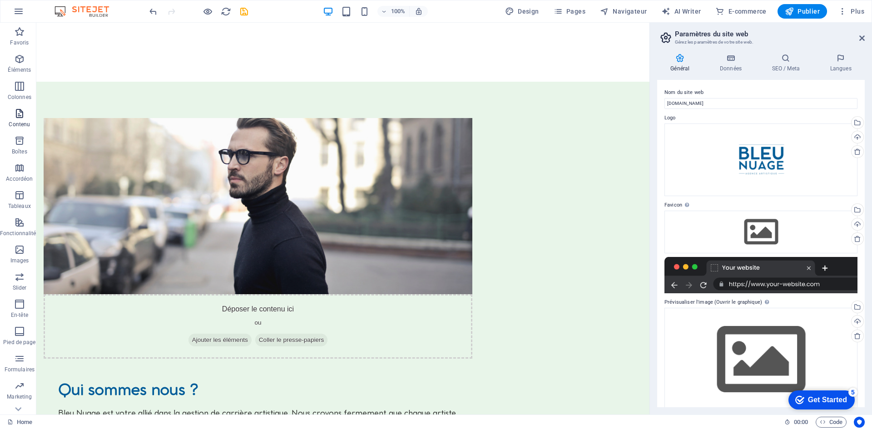
click at [23, 107] on button "Contenu" at bounding box center [19, 117] width 39 height 27
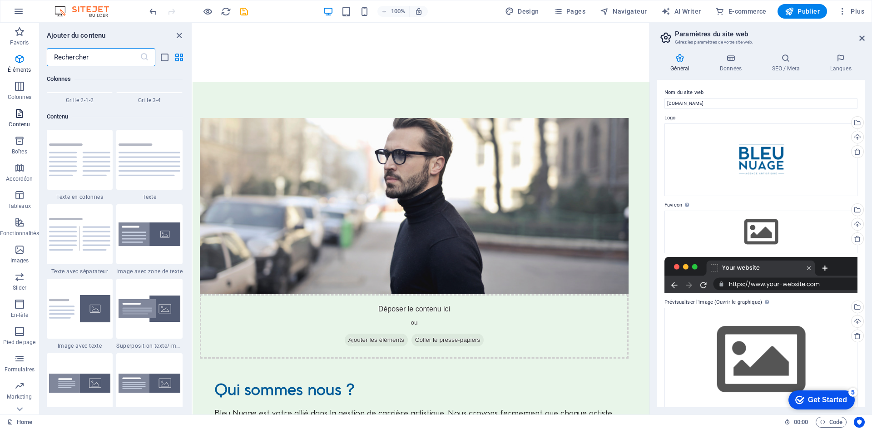
scroll to position [1590, 0]
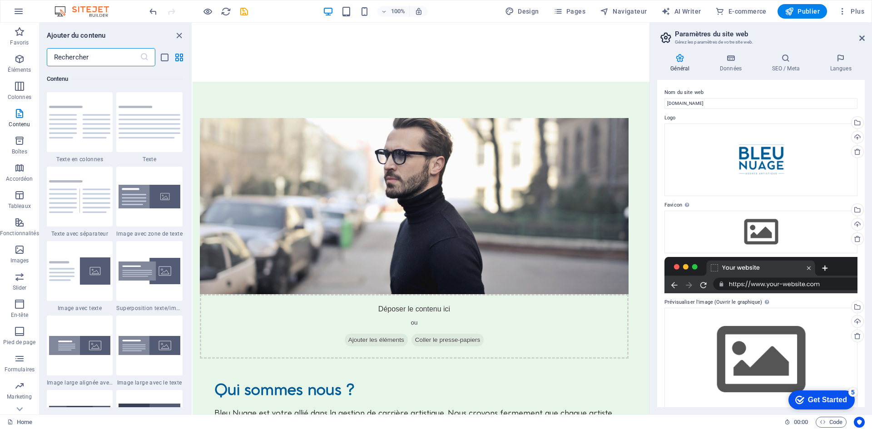
click at [105, 51] on input "text" at bounding box center [93, 57] width 93 height 18
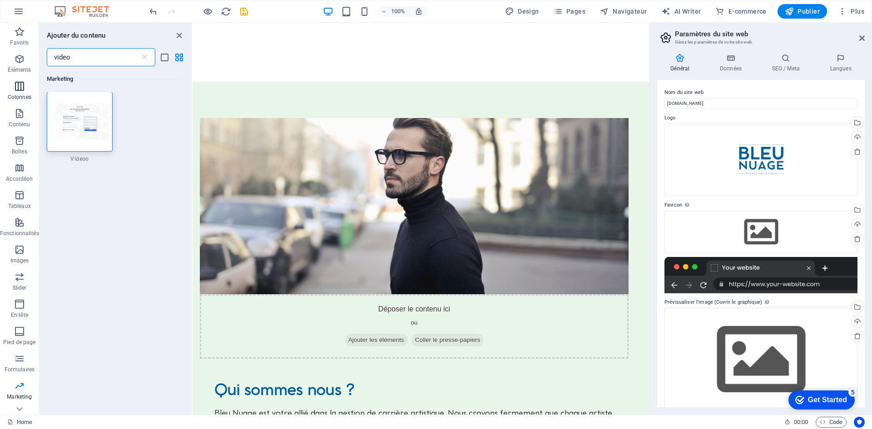
scroll to position [0, 0]
type input "video"
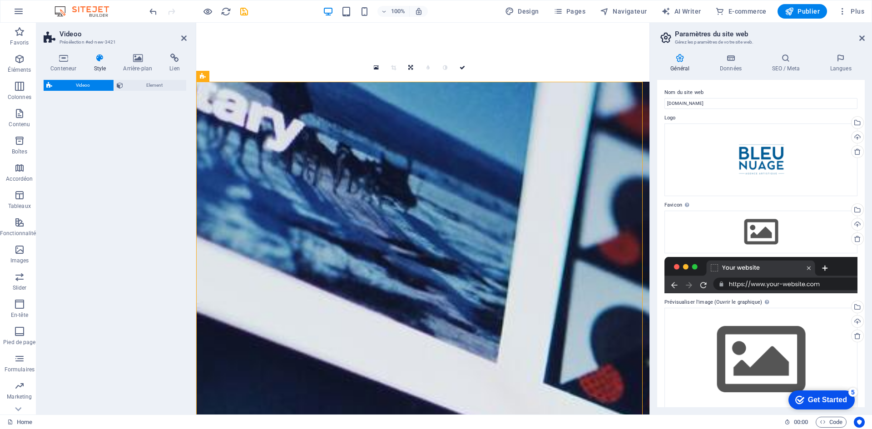
select select "%"
select select "rem"
select select "px"
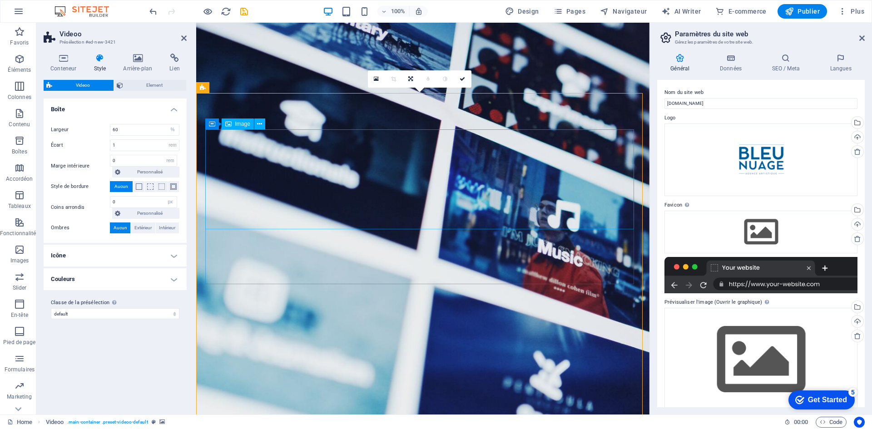
scroll to position [241, 0]
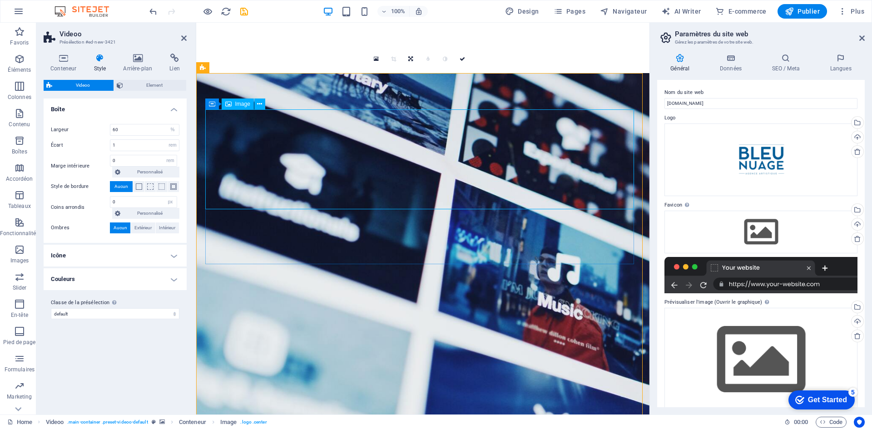
scroll to position [227, 0]
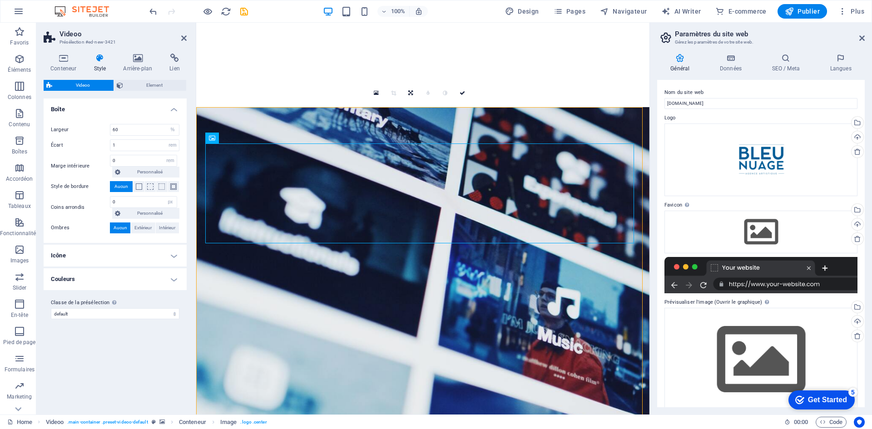
click at [231, 115] on figure at bounding box center [422, 344] width 453 height 475
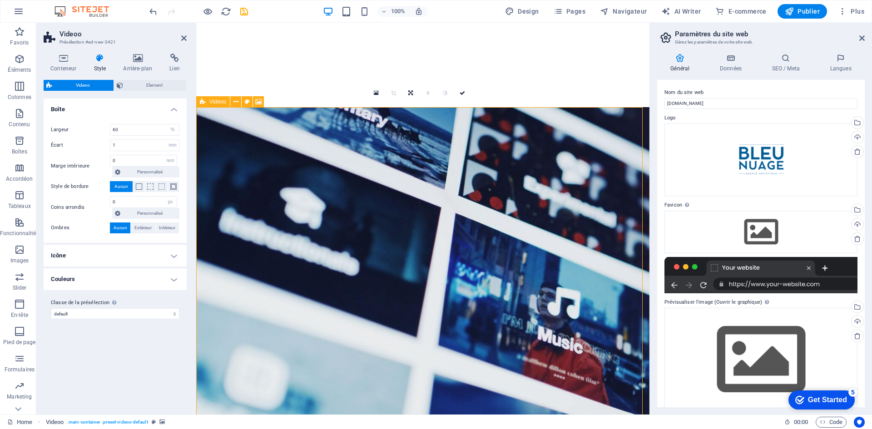
click at [199, 98] on div "Videoo" at bounding box center [213, 101] width 34 height 11
click at [239, 104] on button at bounding box center [235, 101] width 11 height 11
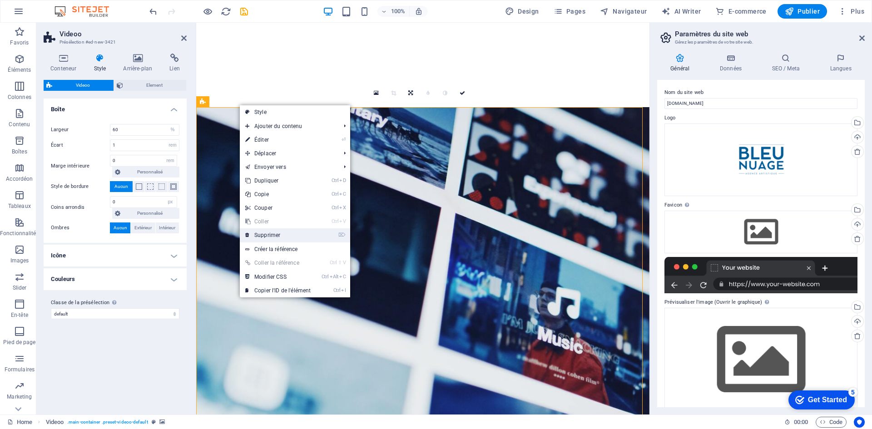
click at [297, 233] on link "⌦ Supprimer" at bounding box center [278, 236] width 76 height 14
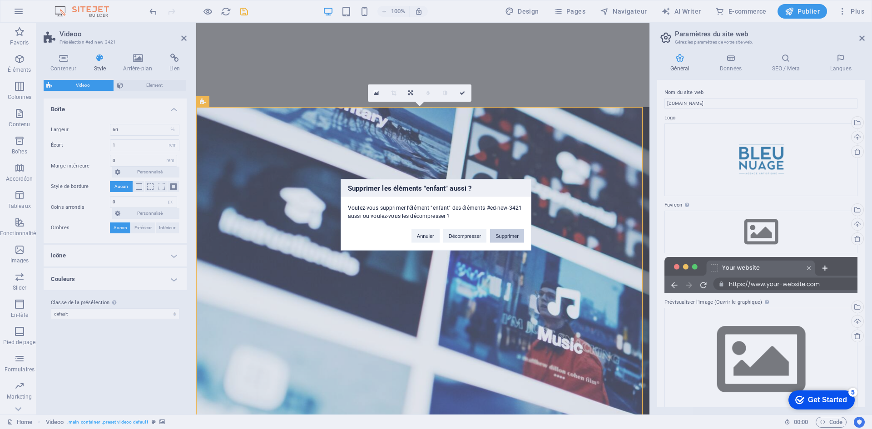
click at [516, 237] on button "Supprimer" at bounding box center [507, 236] width 34 height 14
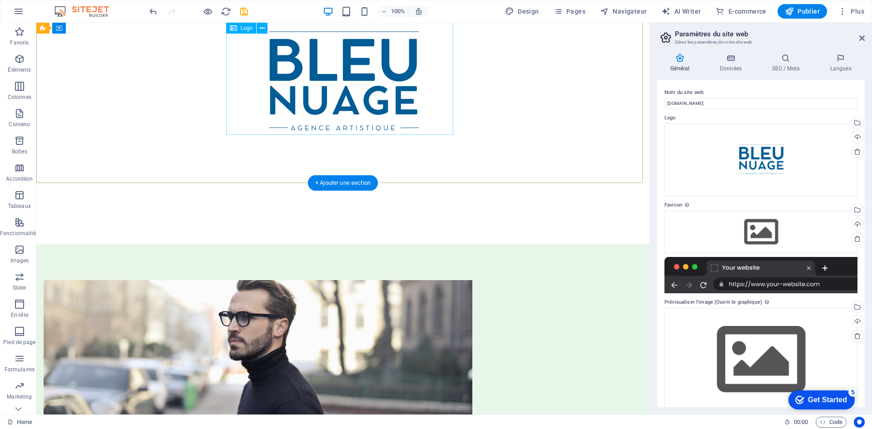
scroll to position [0, 0]
